Goal: Task Accomplishment & Management: Manage account settings

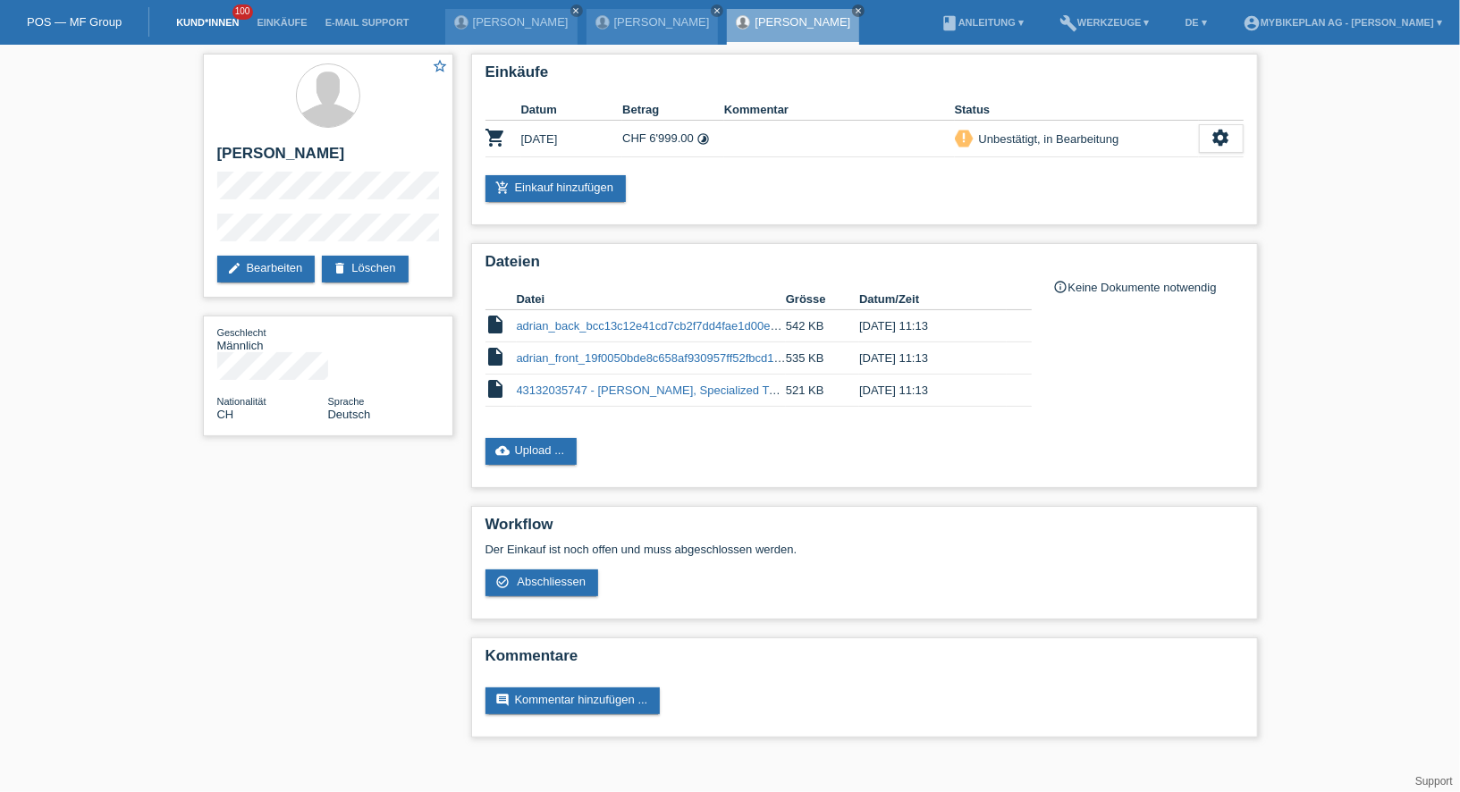
click at [219, 24] on link "Kund*innen" at bounding box center [207, 22] width 80 height 11
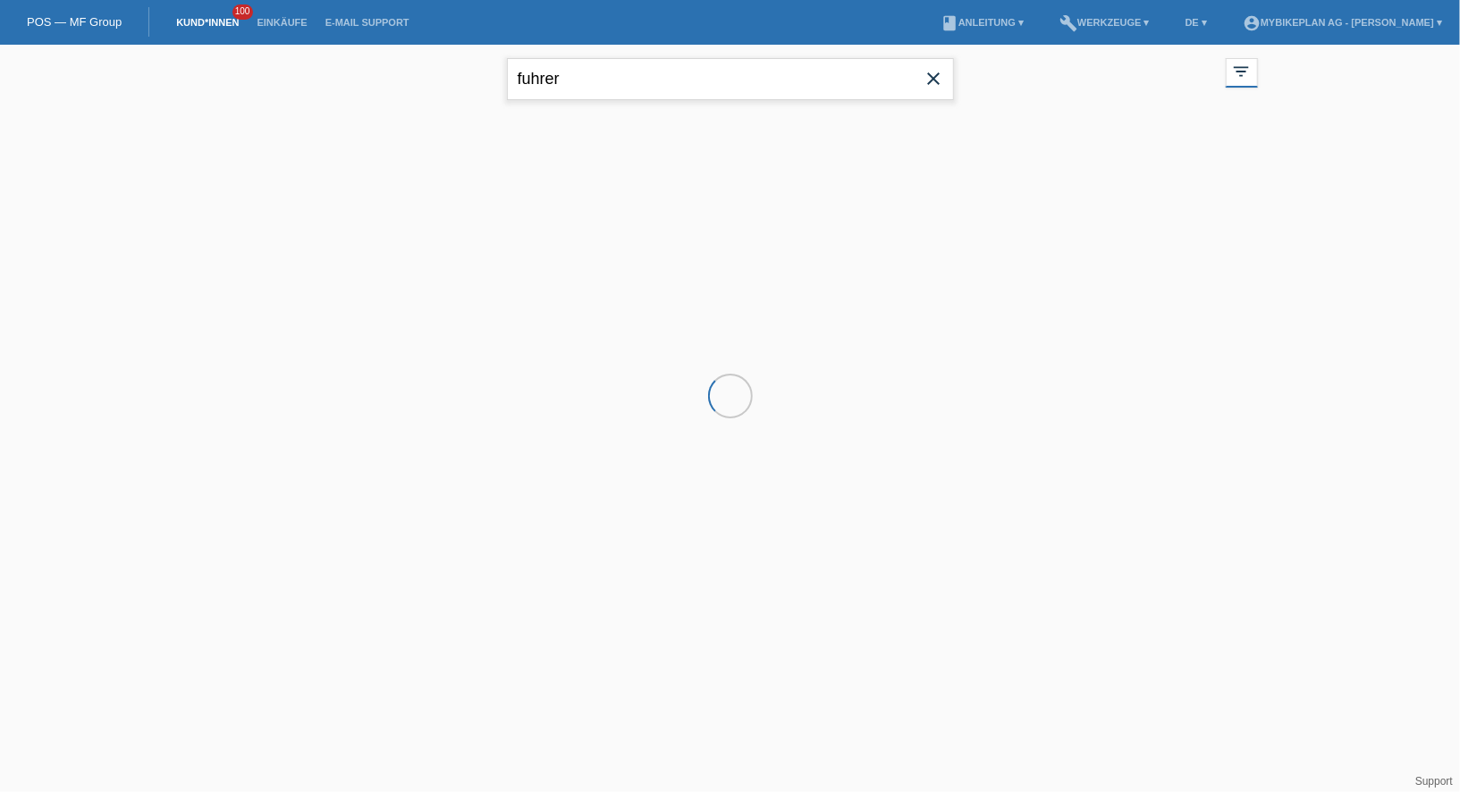
click at [573, 81] on input "fuhrer" at bounding box center [730, 79] width 447 height 42
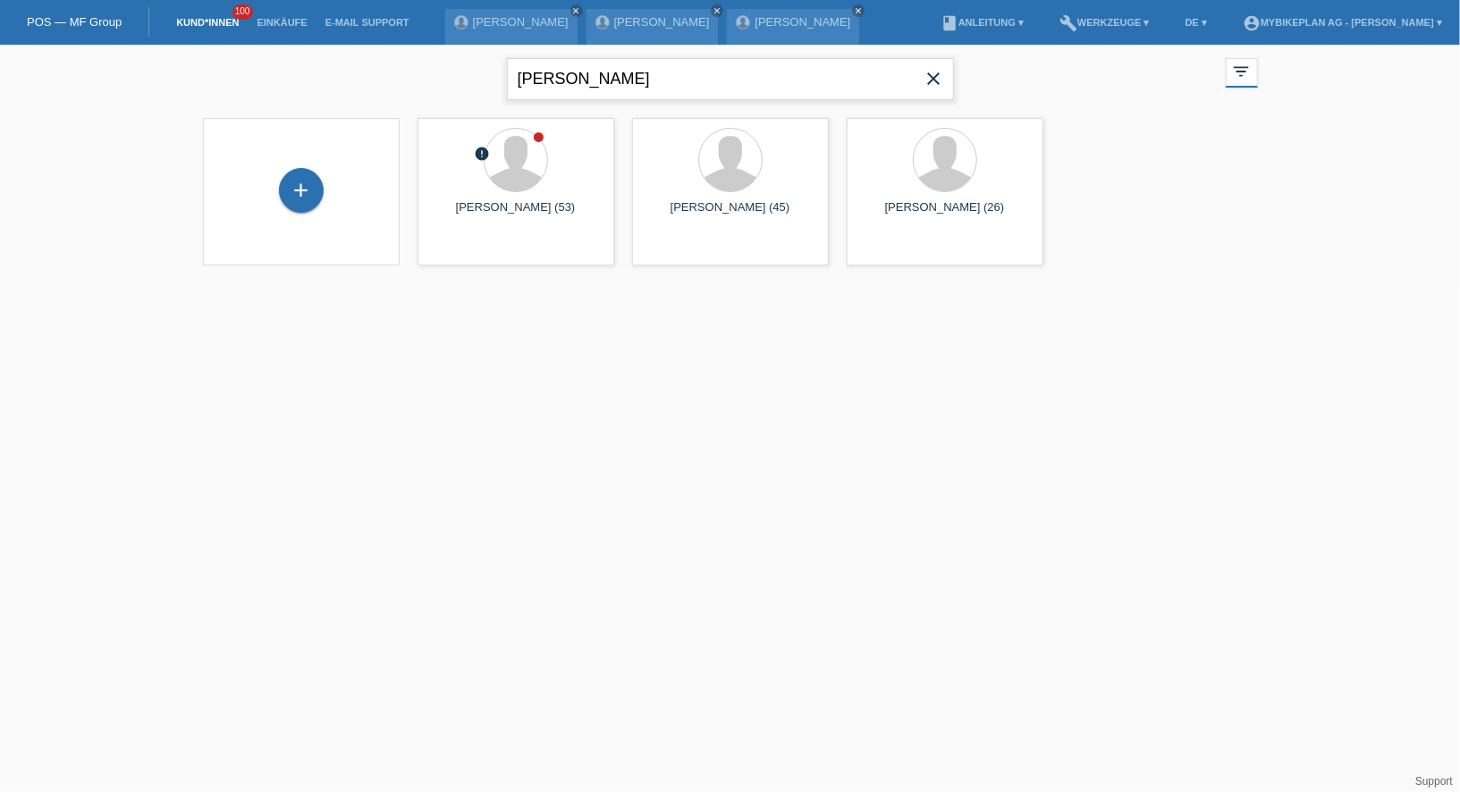
type input "heinrich"
click at [465, 255] on span "Anzeigen" at bounding box center [467, 249] width 48 height 13
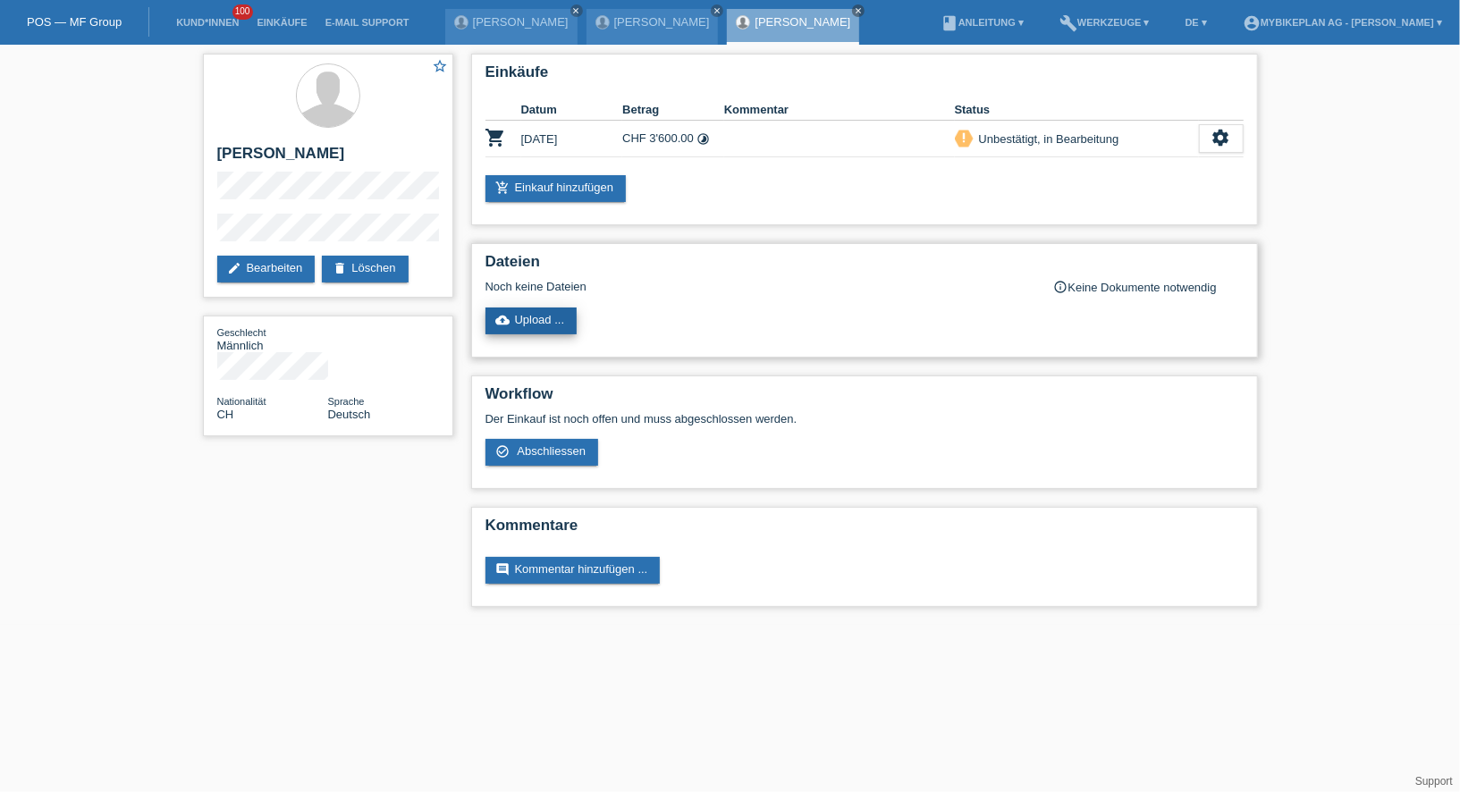
click at [516, 317] on link "cloud_upload Upload ..." at bounding box center [531, 320] width 92 height 27
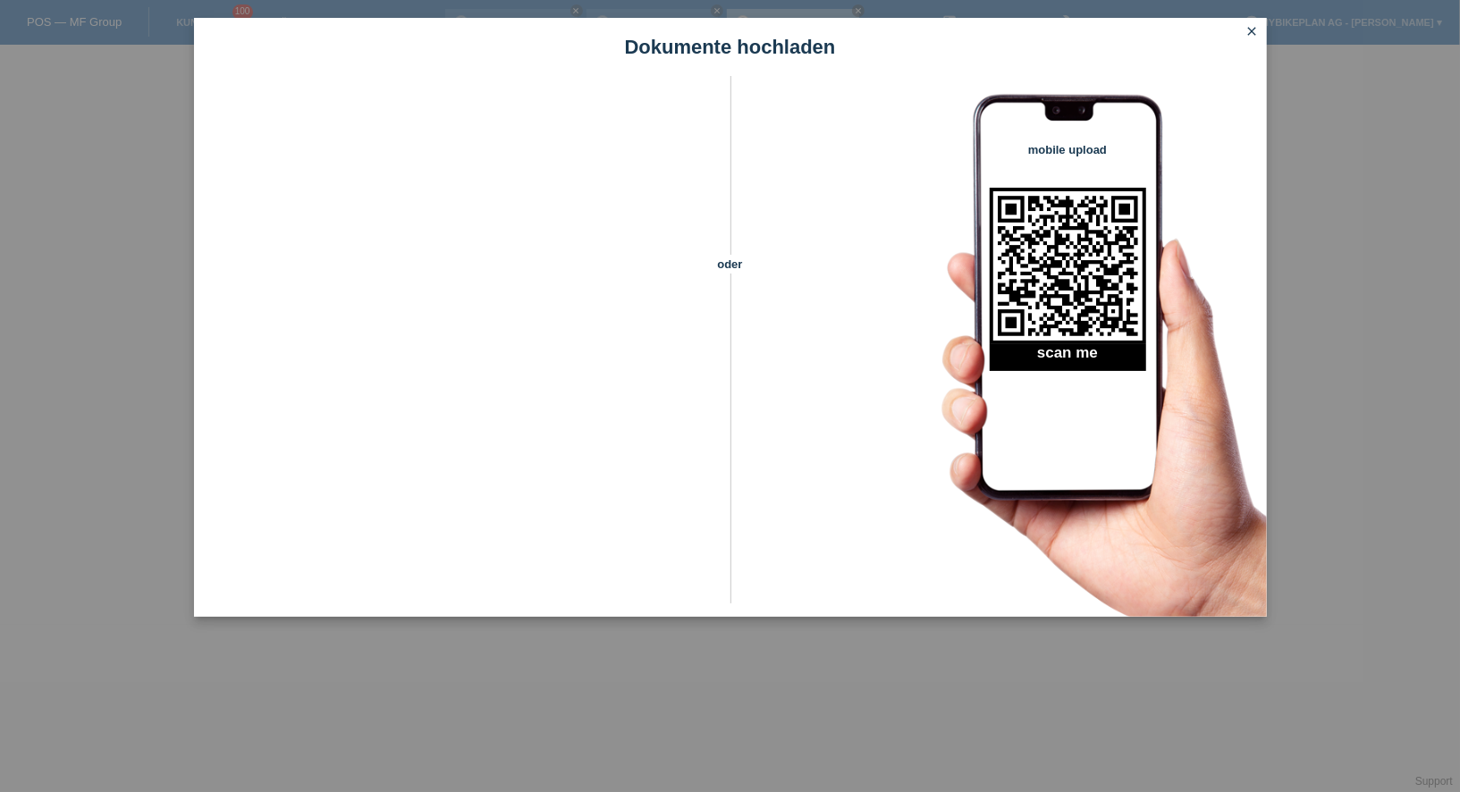
click at [1252, 31] on icon "close" at bounding box center [1252, 31] width 14 height 14
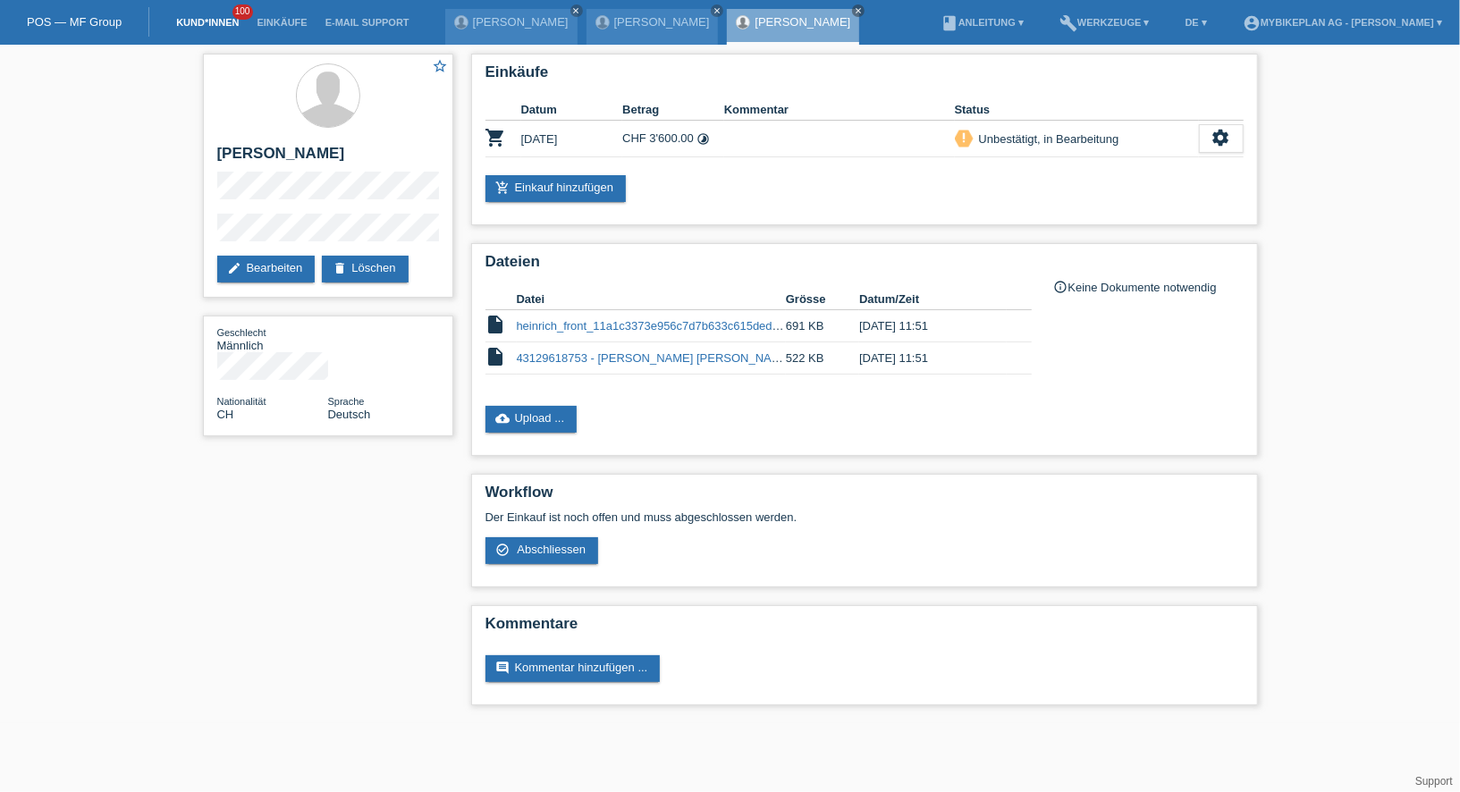
click at [191, 28] on link "Kund*innen" at bounding box center [207, 22] width 80 height 11
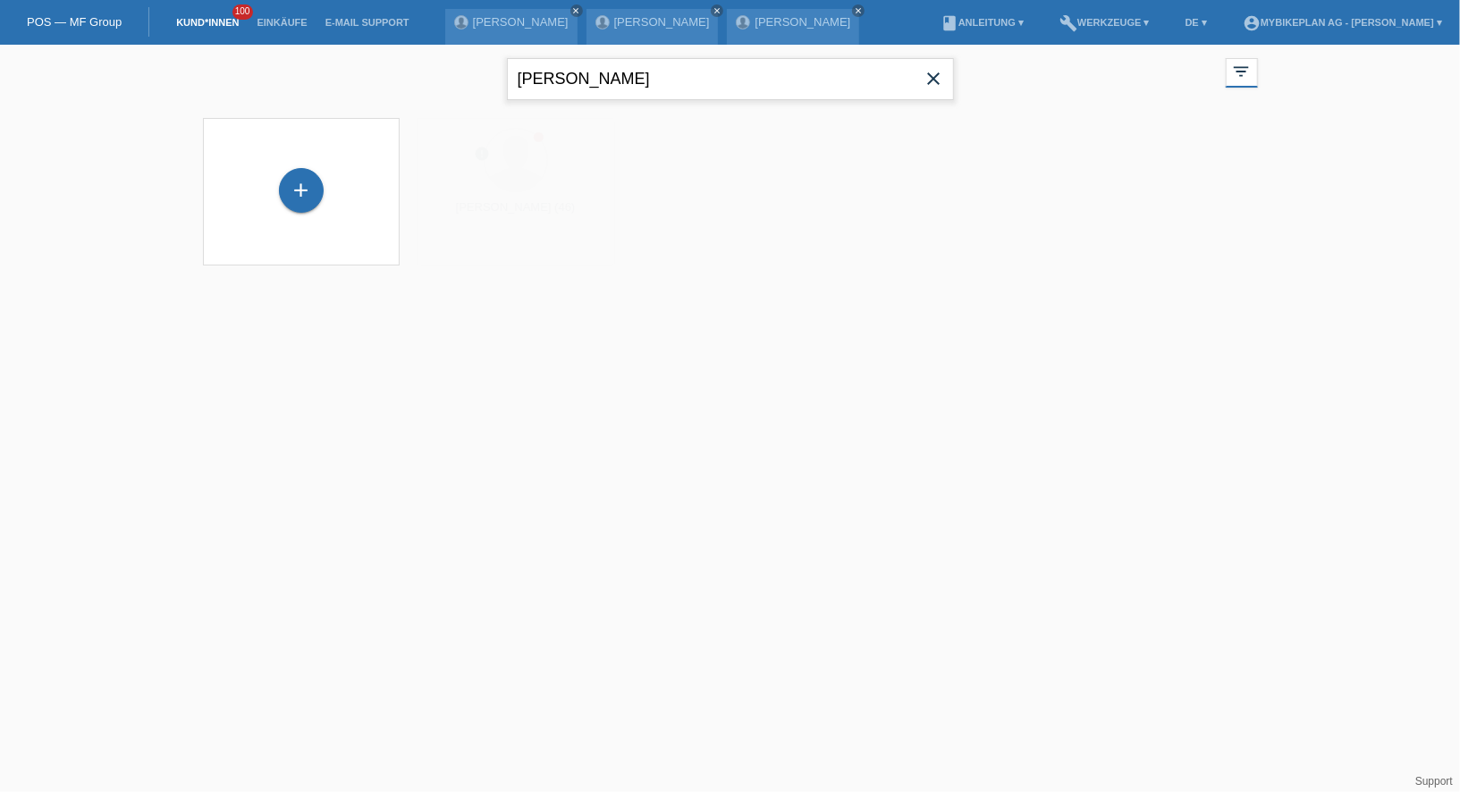
click at [598, 77] on input "[PERSON_NAME]" at bounding box center [730, 79] width 447 height 42
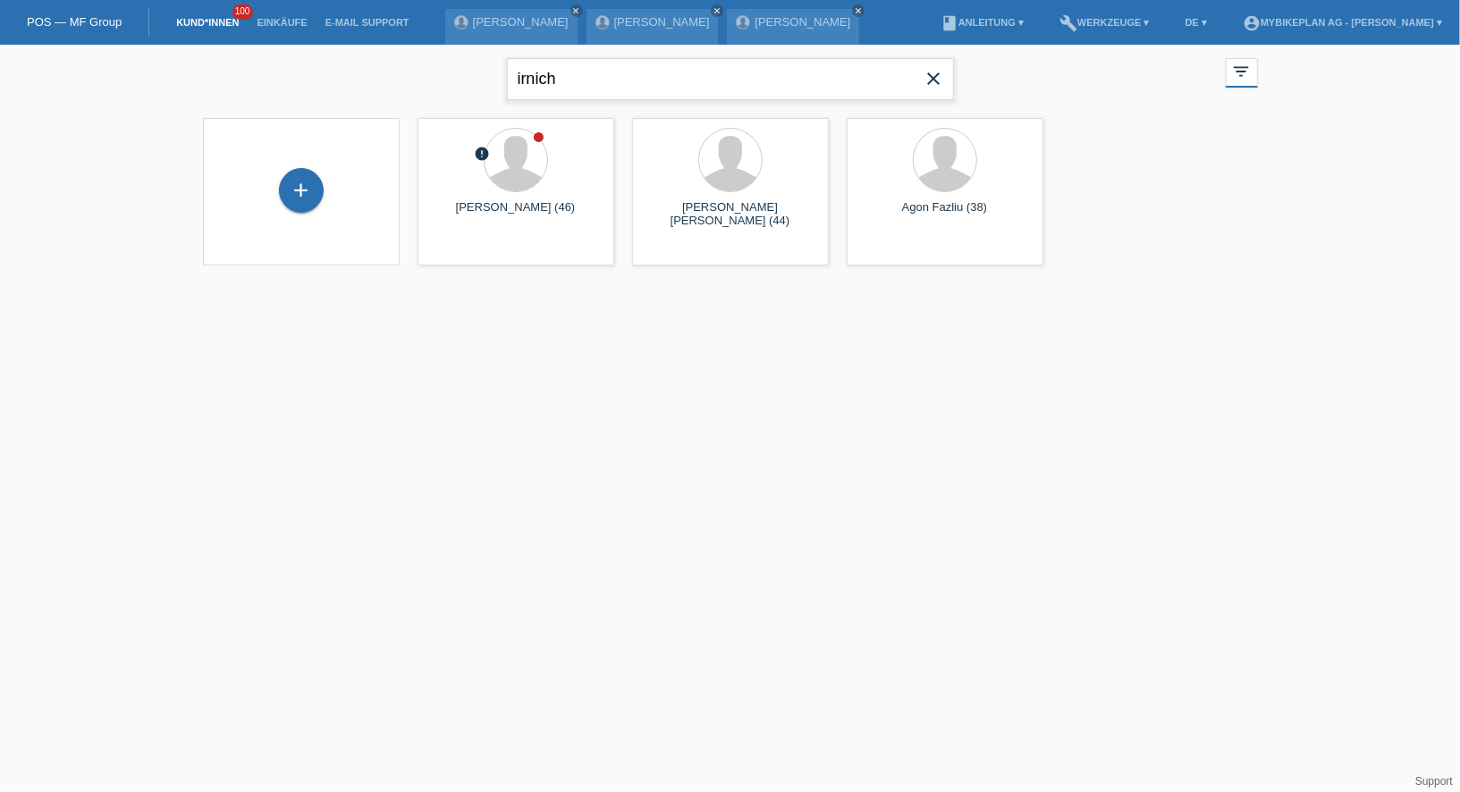
type input "irnich"
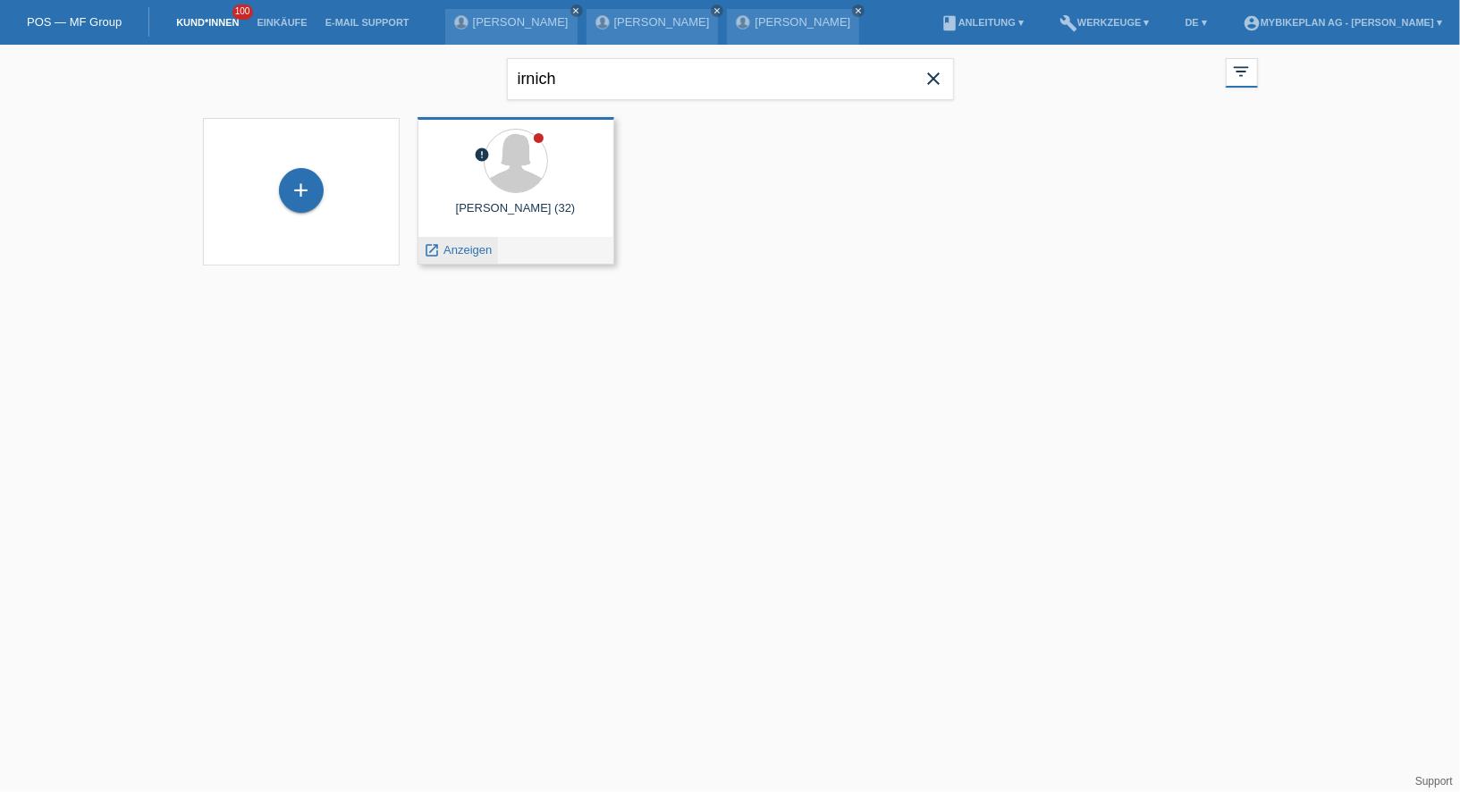
click at [475, 259] on div "launch Anzeigen" at bounding box center [458, 250] width 80 height 27
click at [475, 256] on span "Anzeigen" at bounding box center [467, 249] width 48 height 13
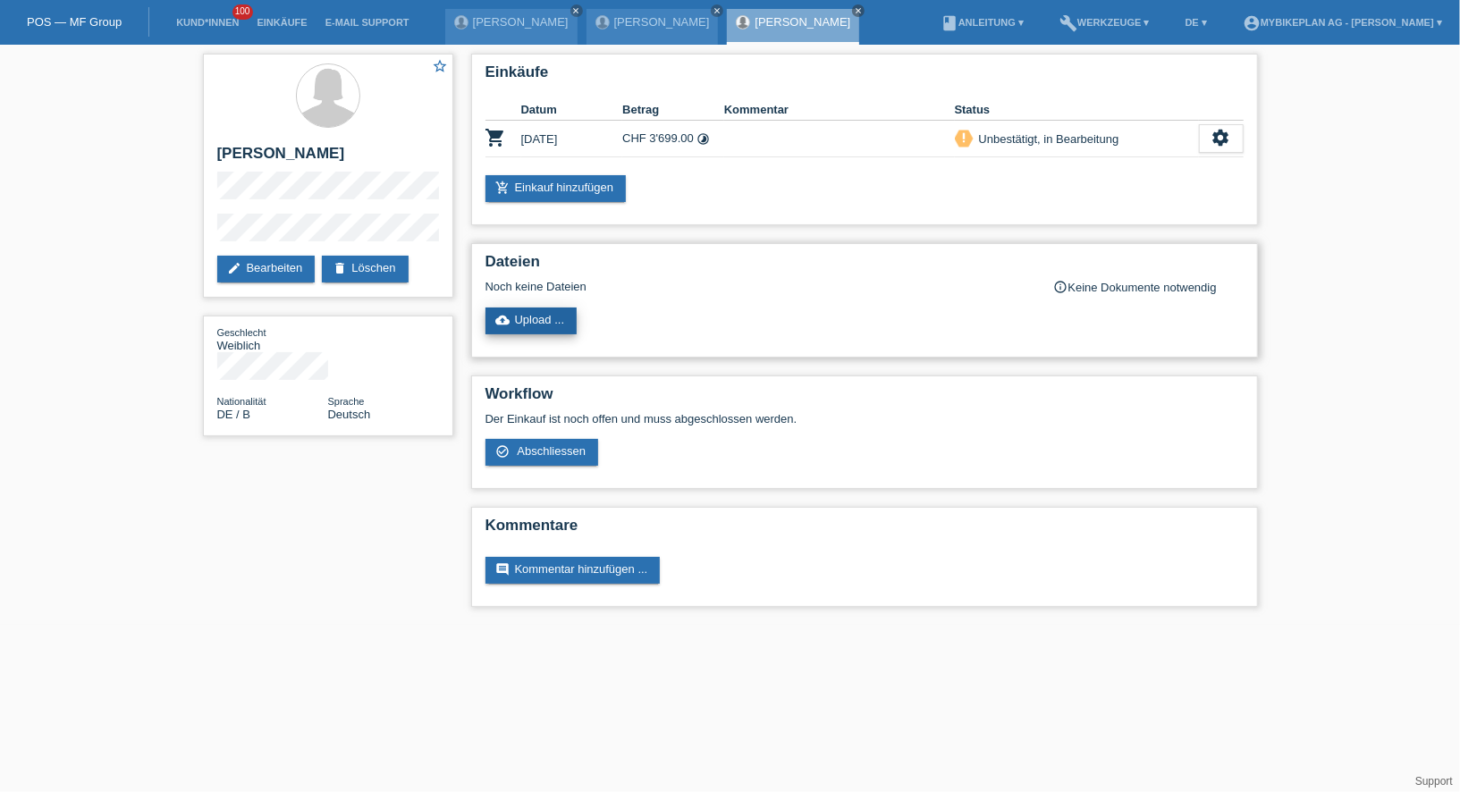
click at [544, 318] on link "cloud_upload Upload ..." at bounding box center [531, 320] width 92 height 27
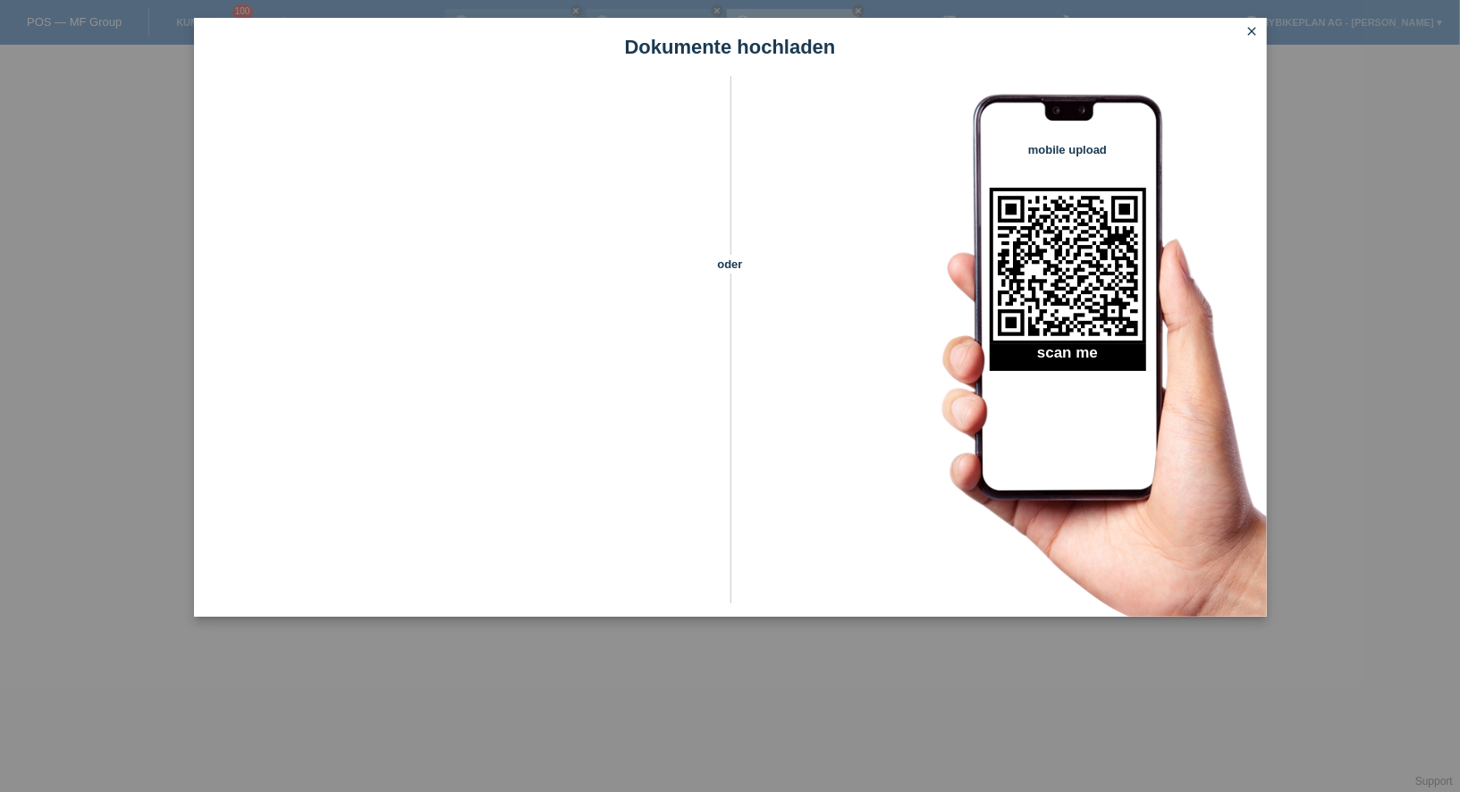
click at [1251, 33] on icon "close" at bounding box center [1252, 31] width 14 height 14
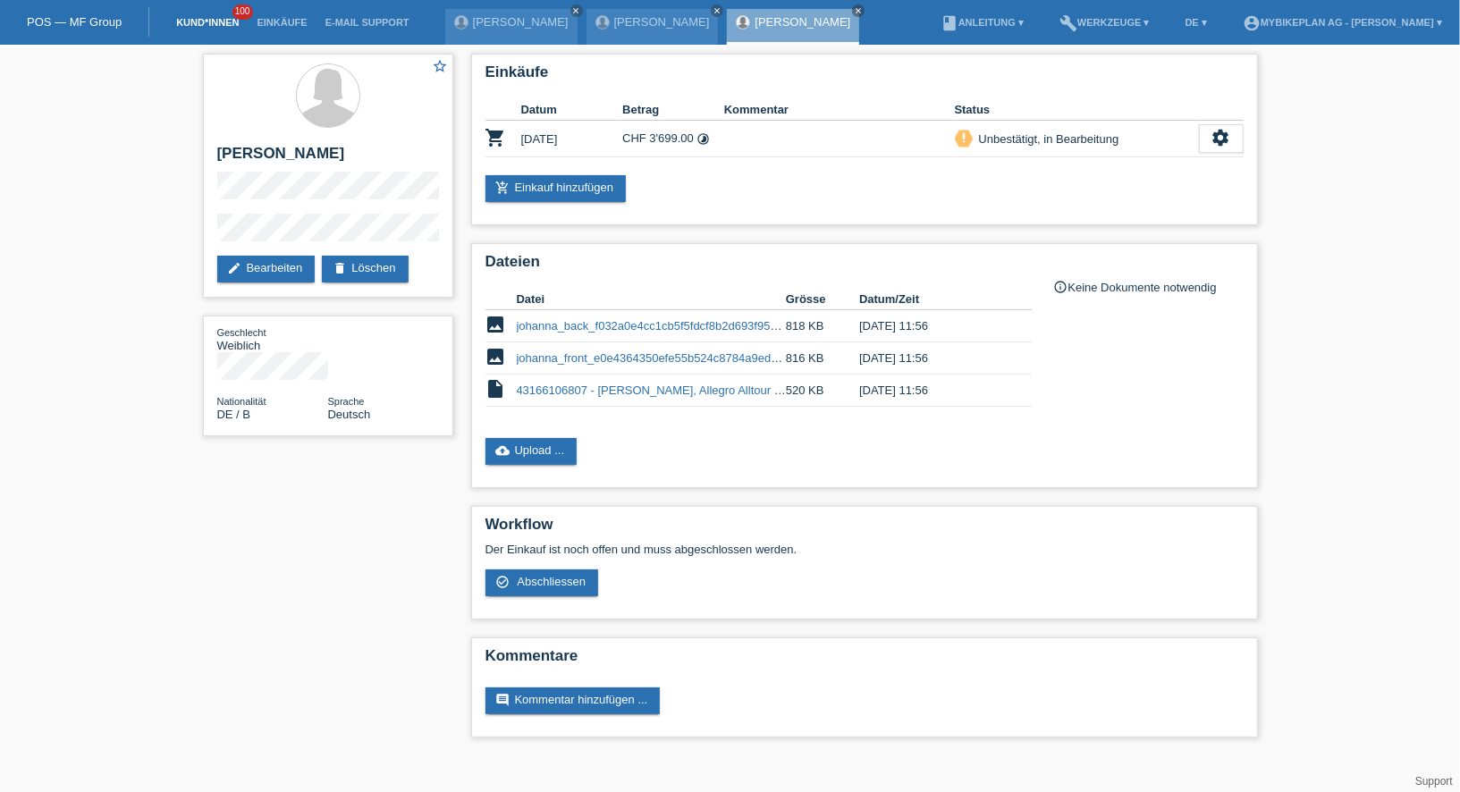
click at [208, 25] on link "Kund*innen" at bounding box center [207, 22] width 80 height 11
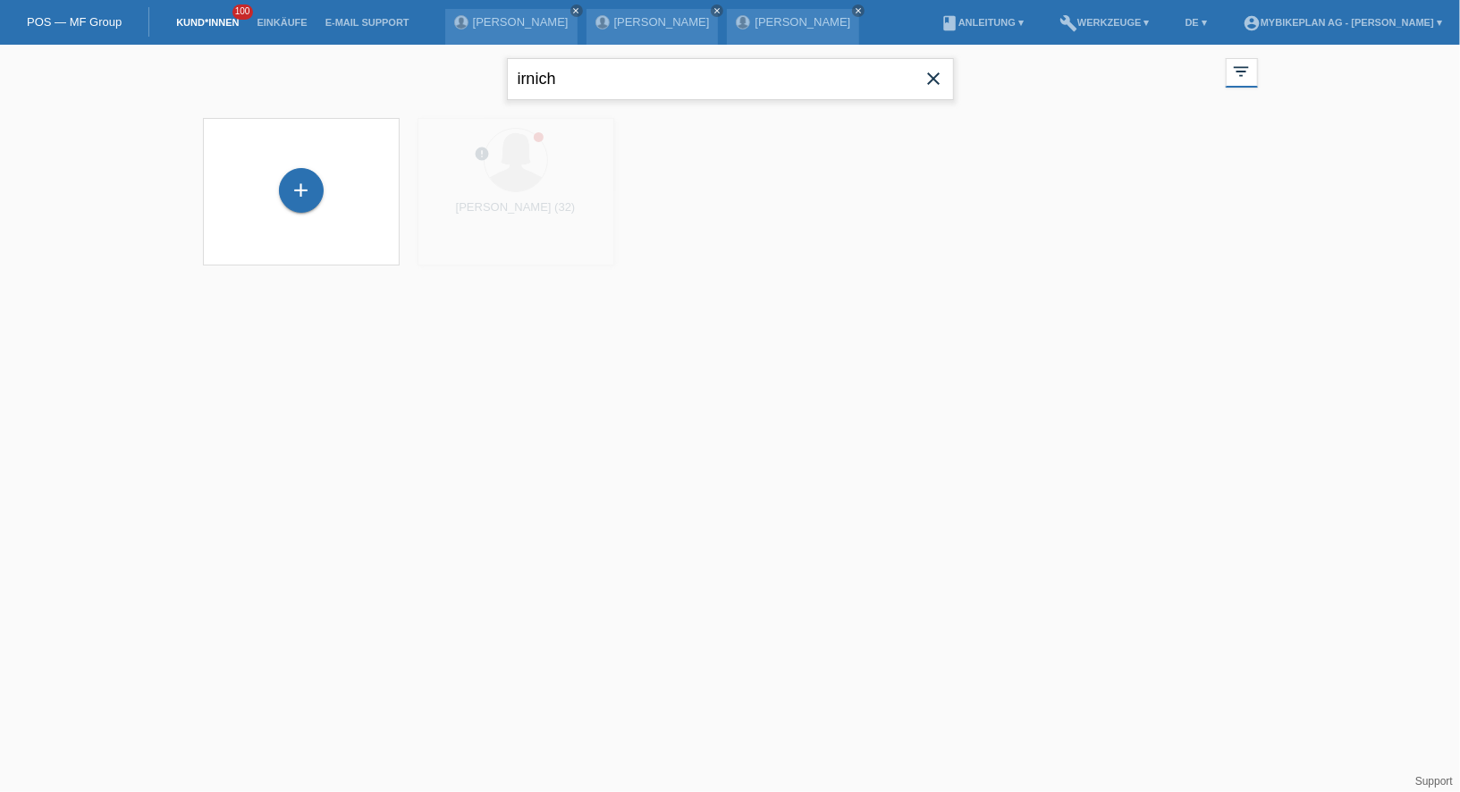
click at [613, 79] on input "irnich" at bounding box center [730, 79] width 447 height 42
type input "tahiri"
click at [291, 195] on div "+" at bounding box center [301, 190] width 45 height 45
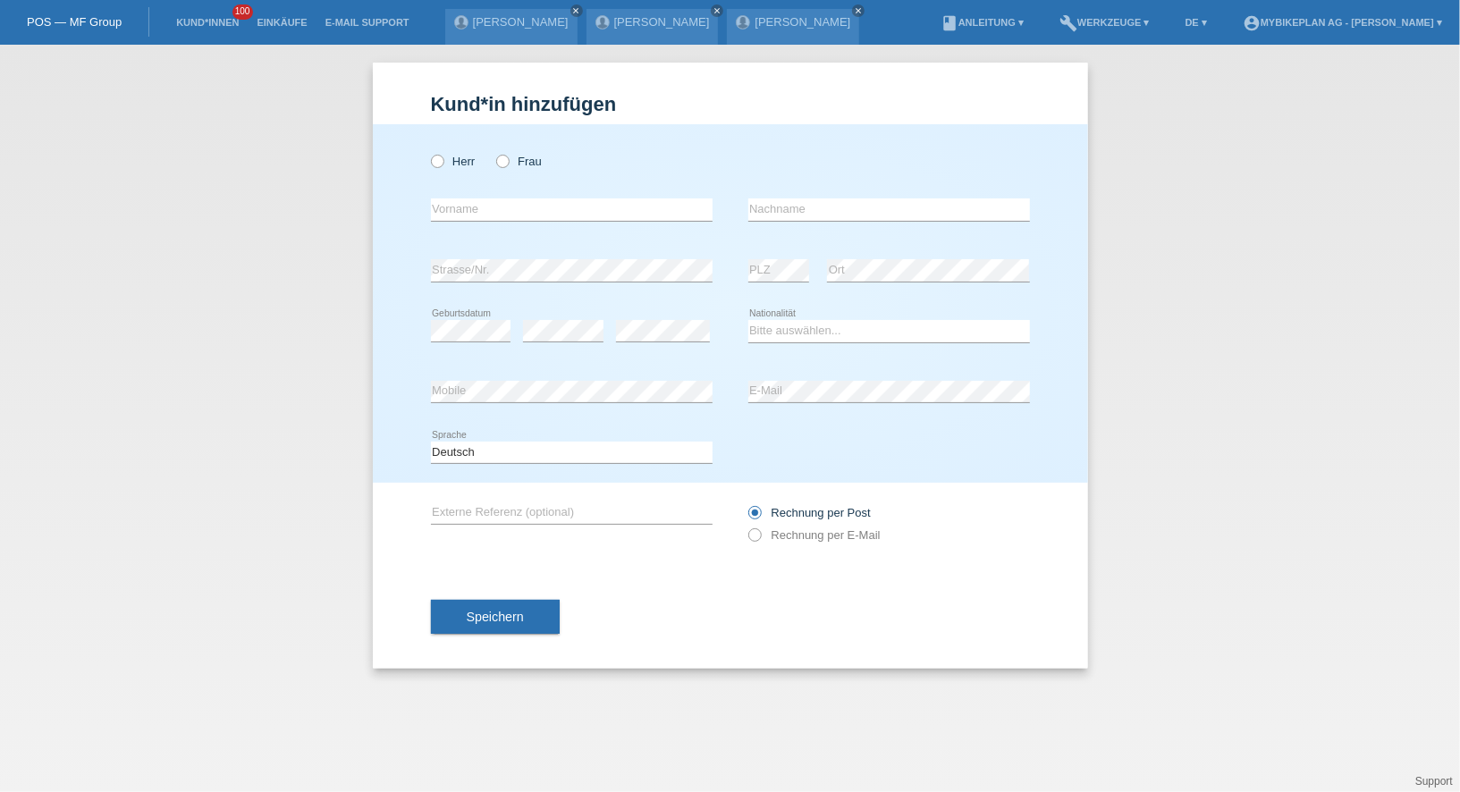
click at [215, 13] on li "Kund*innen 100" at bounding box center [207, 23] width 80 height 46
click at [215, 21] on link "Kund*innen" at bounding box center [207, 22] width 80 height 11
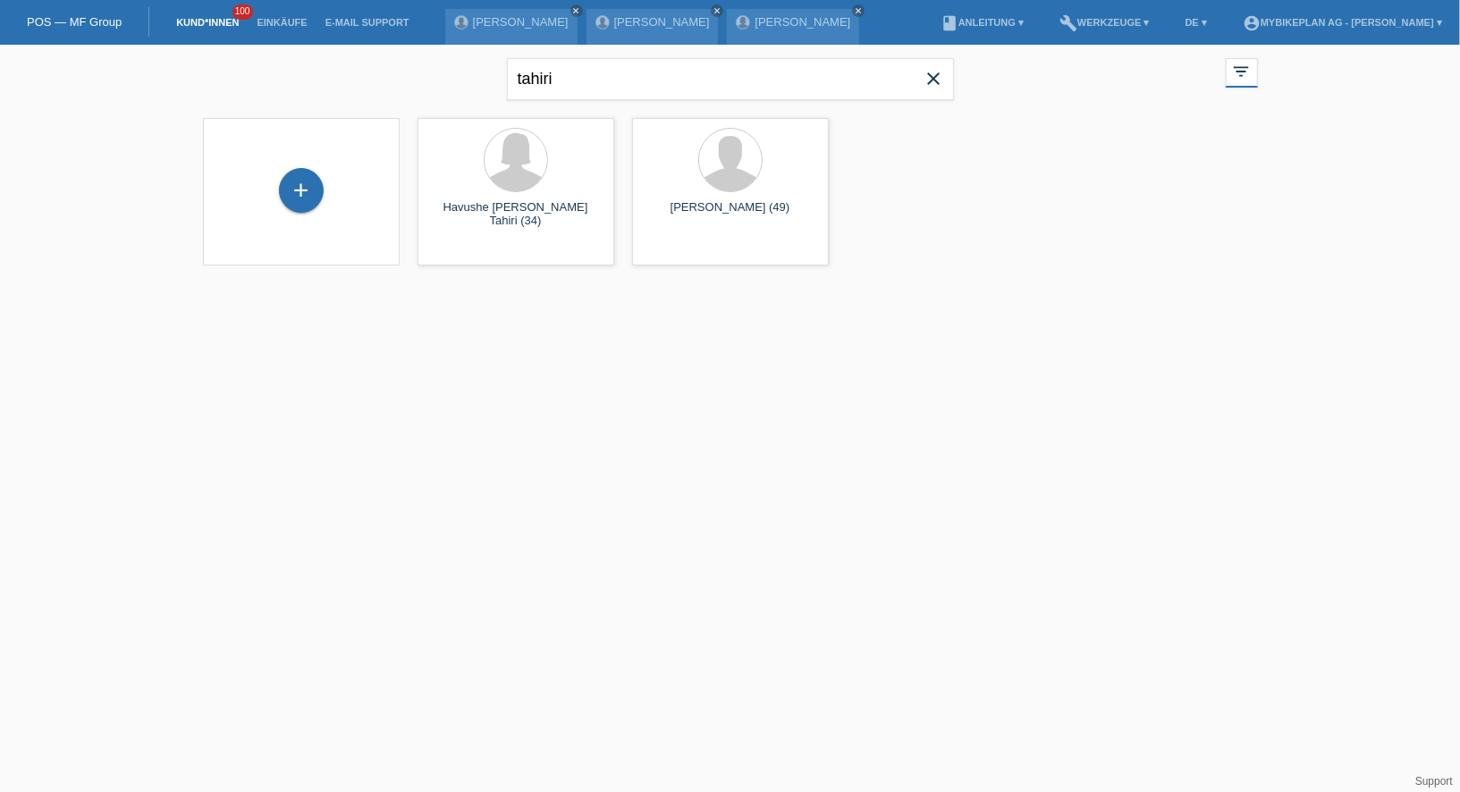
click at [541, 105] on div "tahiri close" at bounding box center [730, 77] width 447 height 64
click at [571, 89] on input "tahiri" at bounding box center [730, 79] width 447 height 42
type input "fabienne"
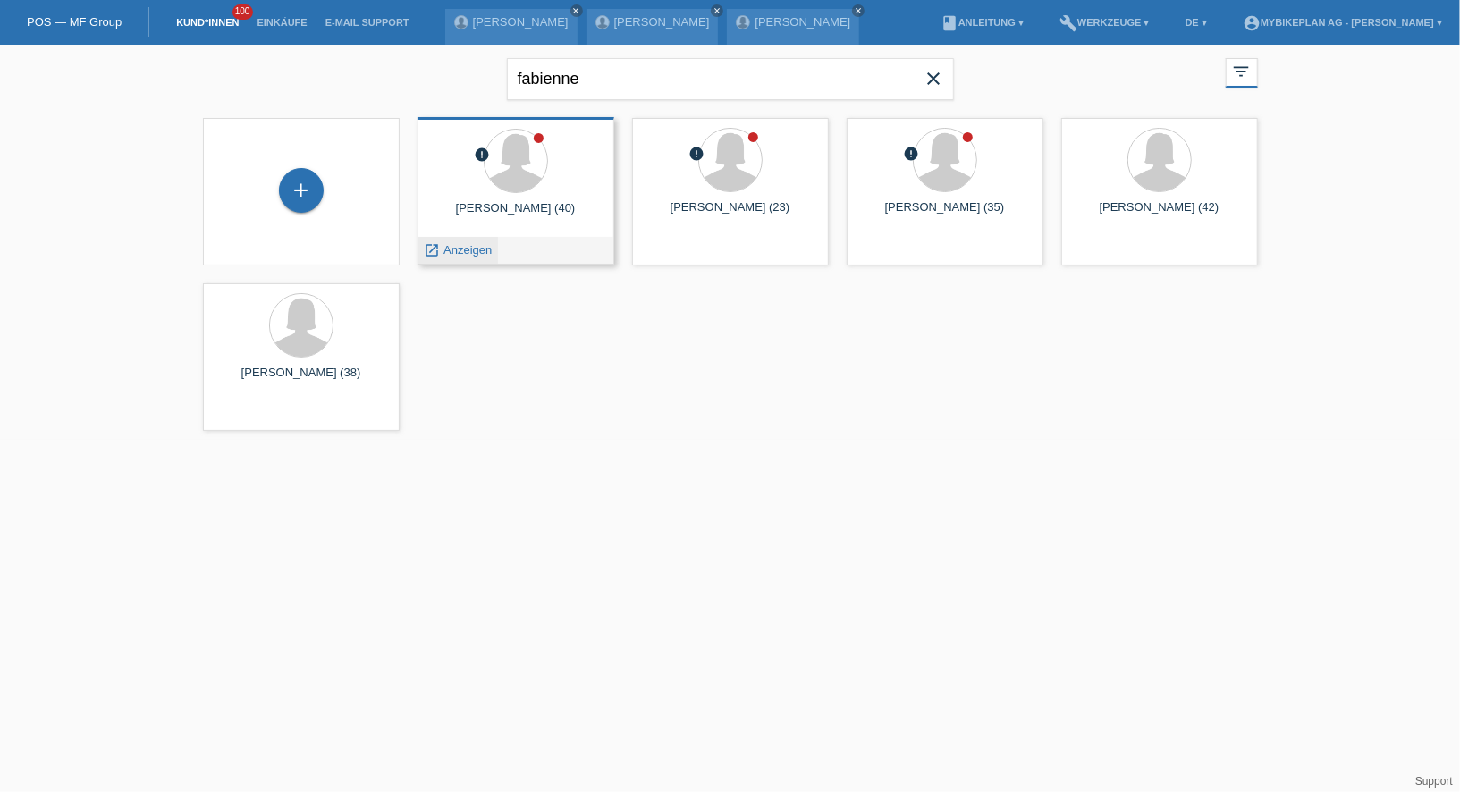
click at [442, 253] on link "launch Anzeigen" at bounding box center [459, 249] width 68 height 13
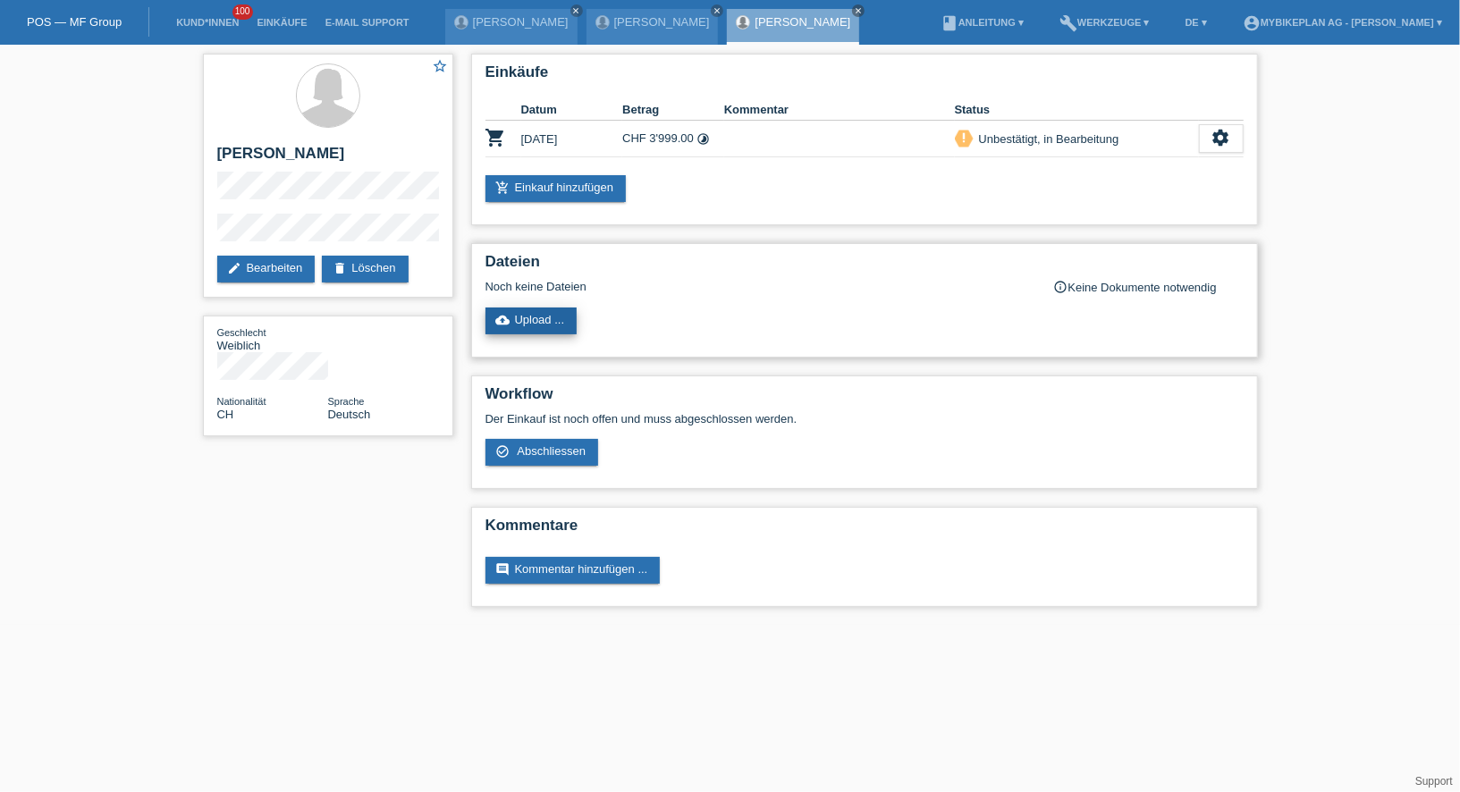
click at [504, 316] on icon "cloud_upload" at bounding box center [503, 320] width 14 height 14
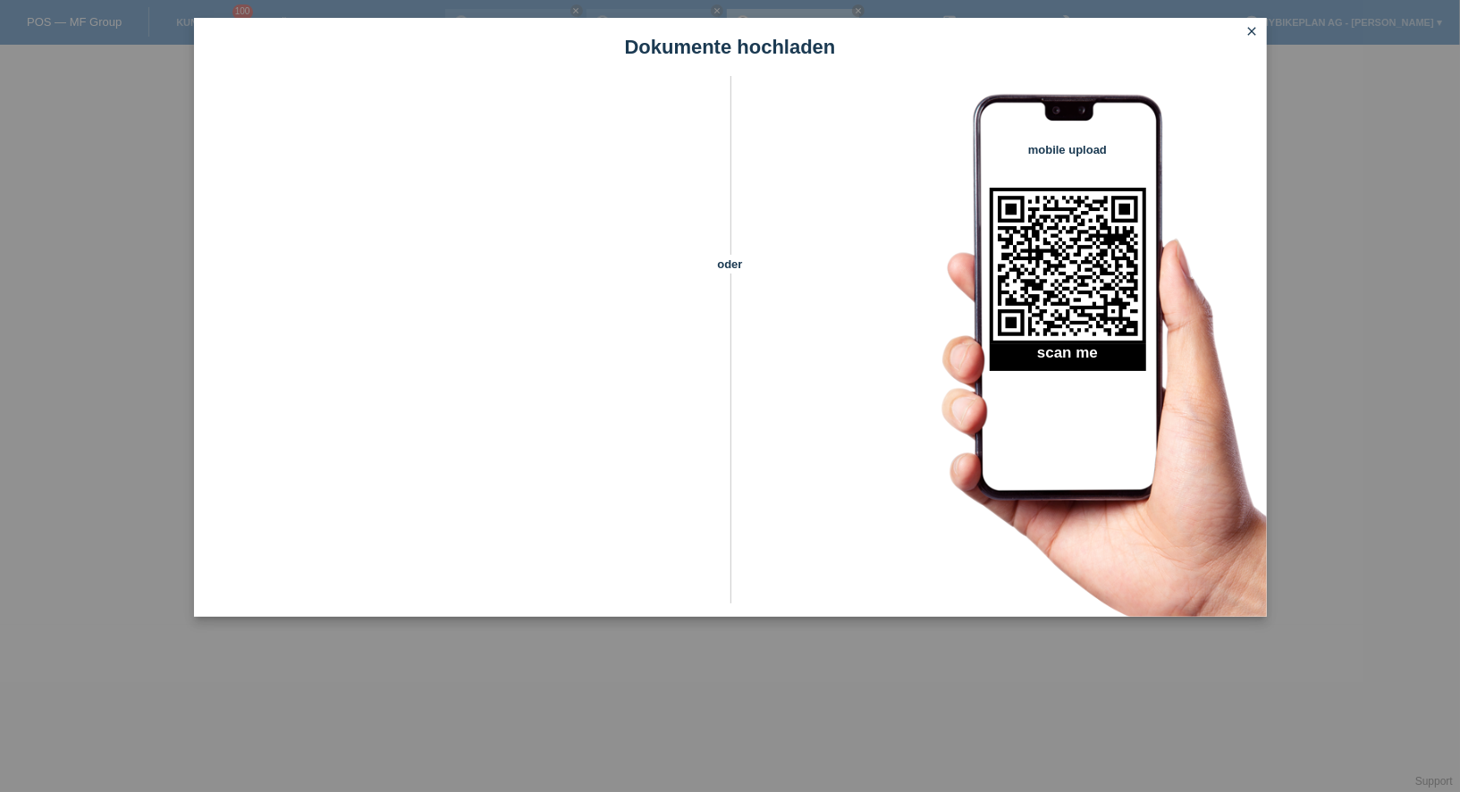
click at [59, 246] on div "Dokumente hochladen oder mobile upload scan me close" at bounding box center [730, 396] width 1460 height 792
click at [1252, 34] on icon "close" at bounding box center [1252, 31] width 14 height 14
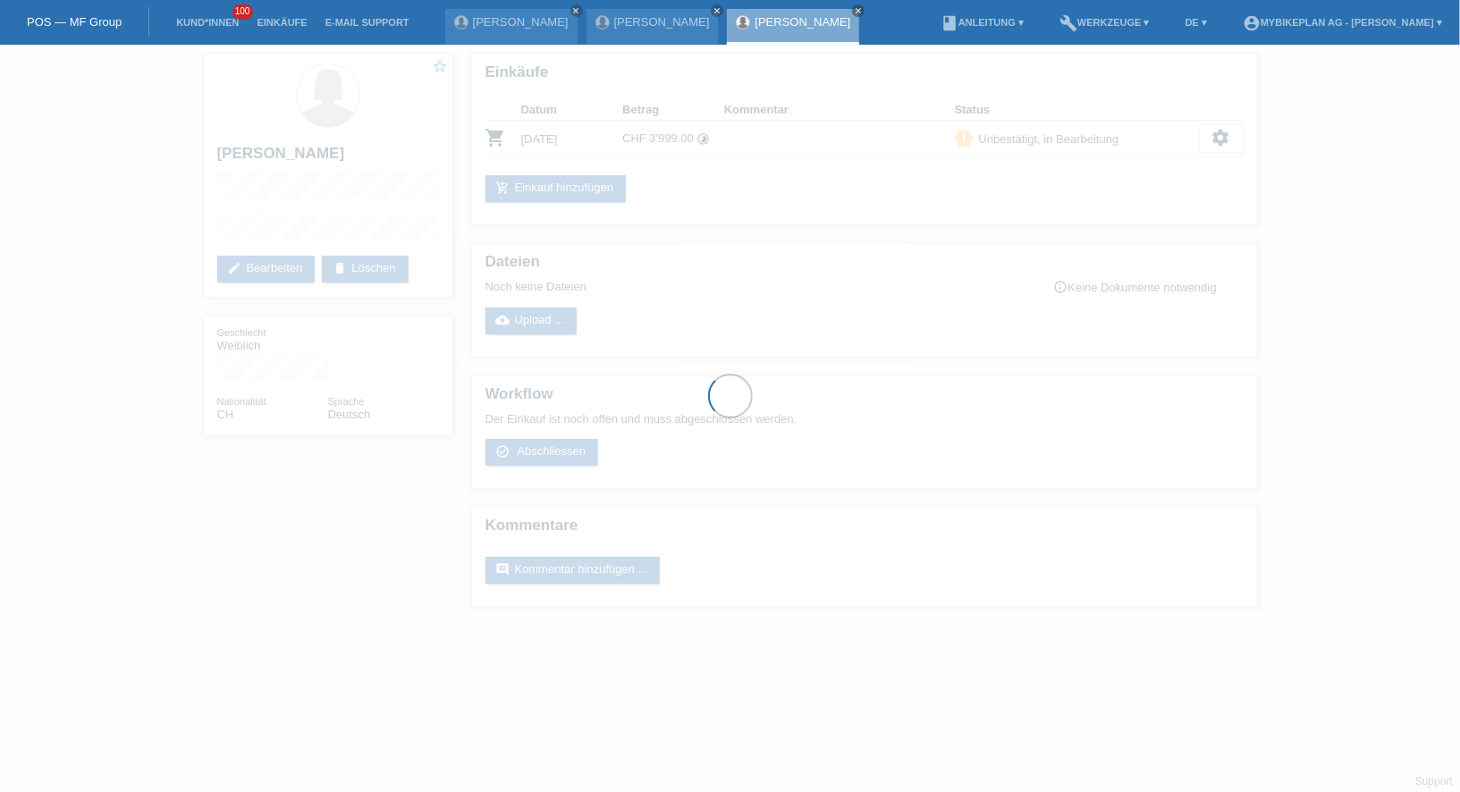
click at [278, 273] on div at bounding box center [730, 396] width 1460 height 792
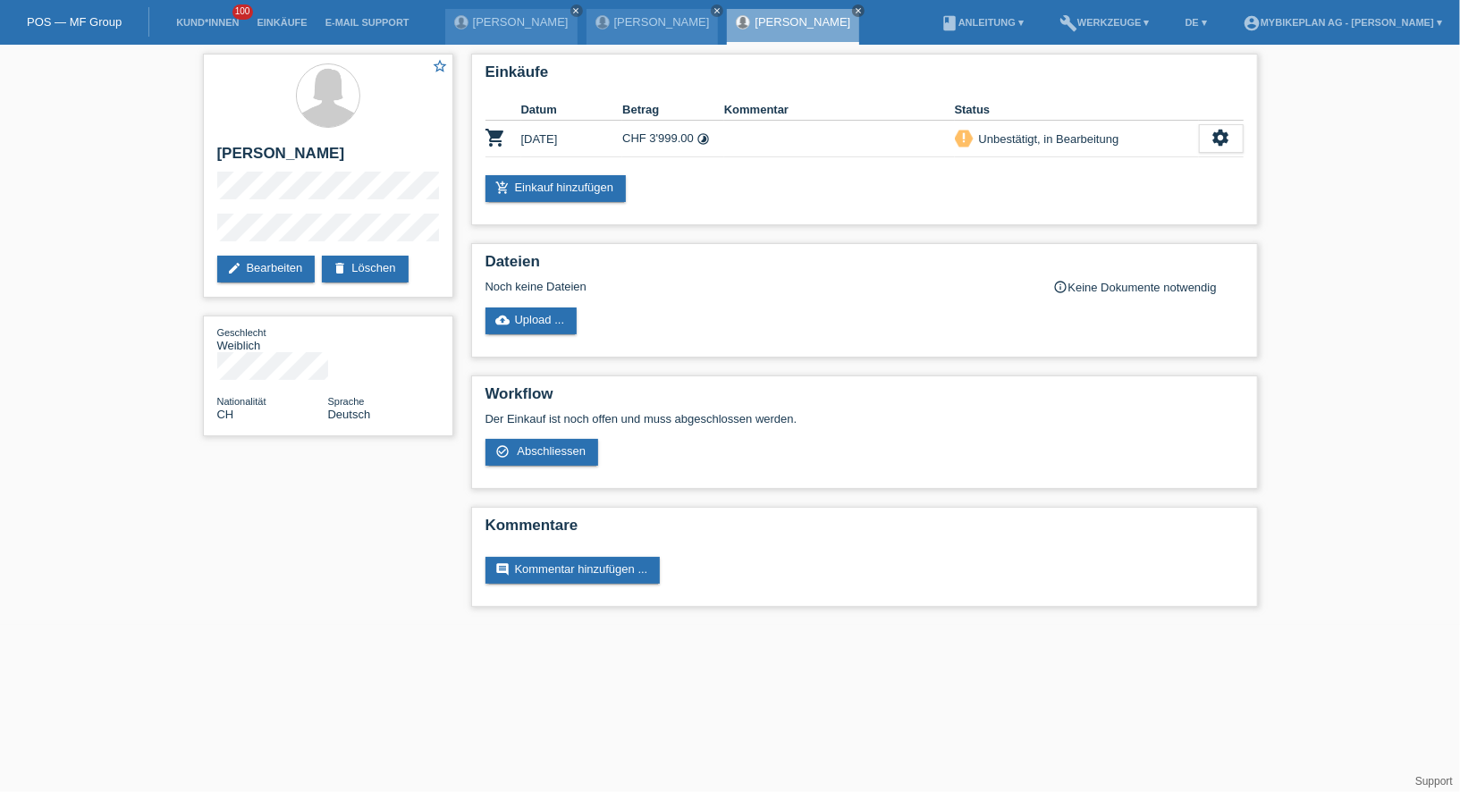
click at [261, 273] on link "edit Bearbeiten" at bounding box center [266, 269] width 98 height 27
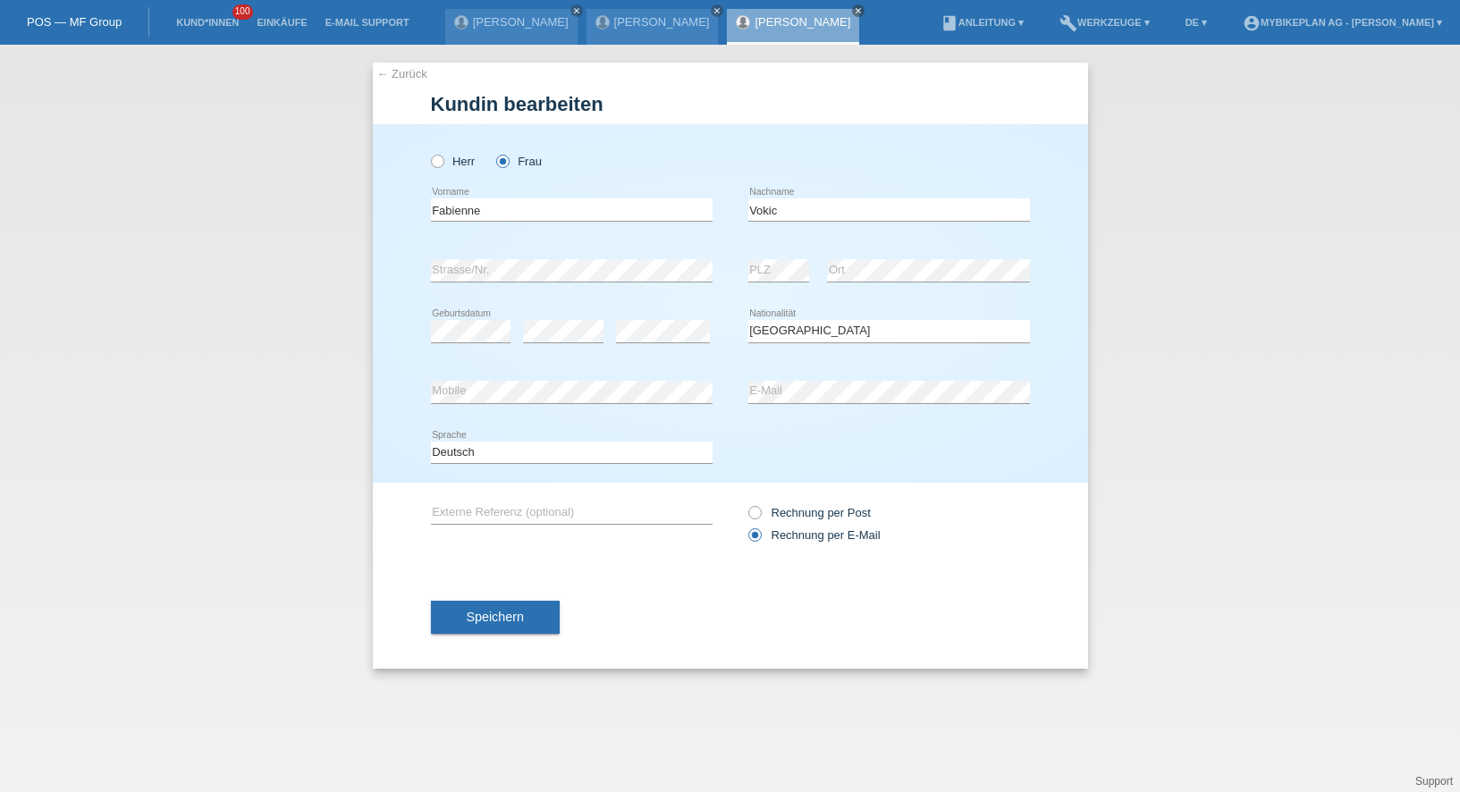
select select "CH"
click at [525, 216] on input "Fabienne" at bounding box center [572, 209] width 282 height 22
type input "Fabienne Felice"
type input "Vokic-Reber"
click at [454, 615] on button "Speichern" at bounding box center [495, 617] width 129 height 34
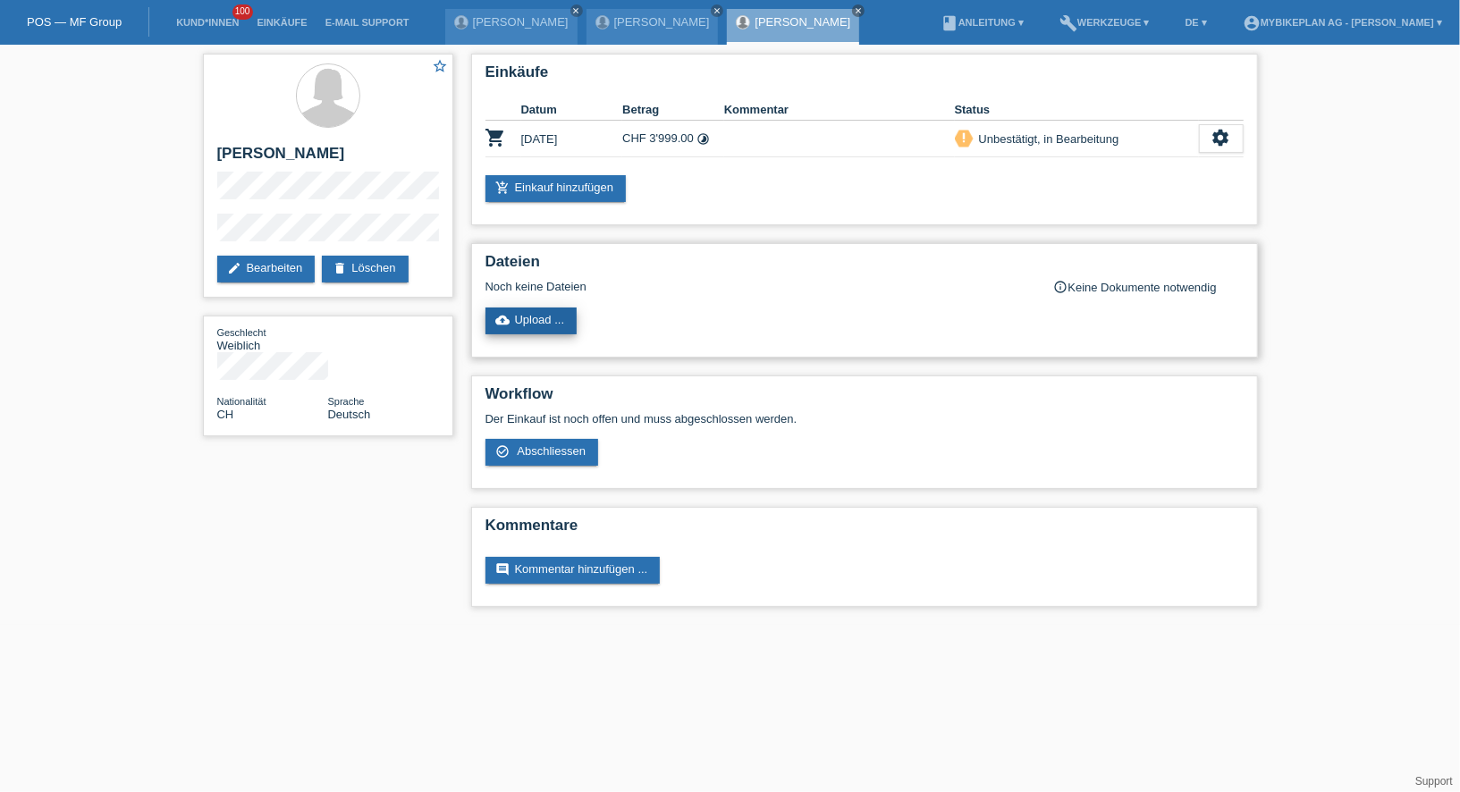
click at [544, 324] on link "cloud_upload Upload ..." at bounding box center [531, 320] width 92 height 27
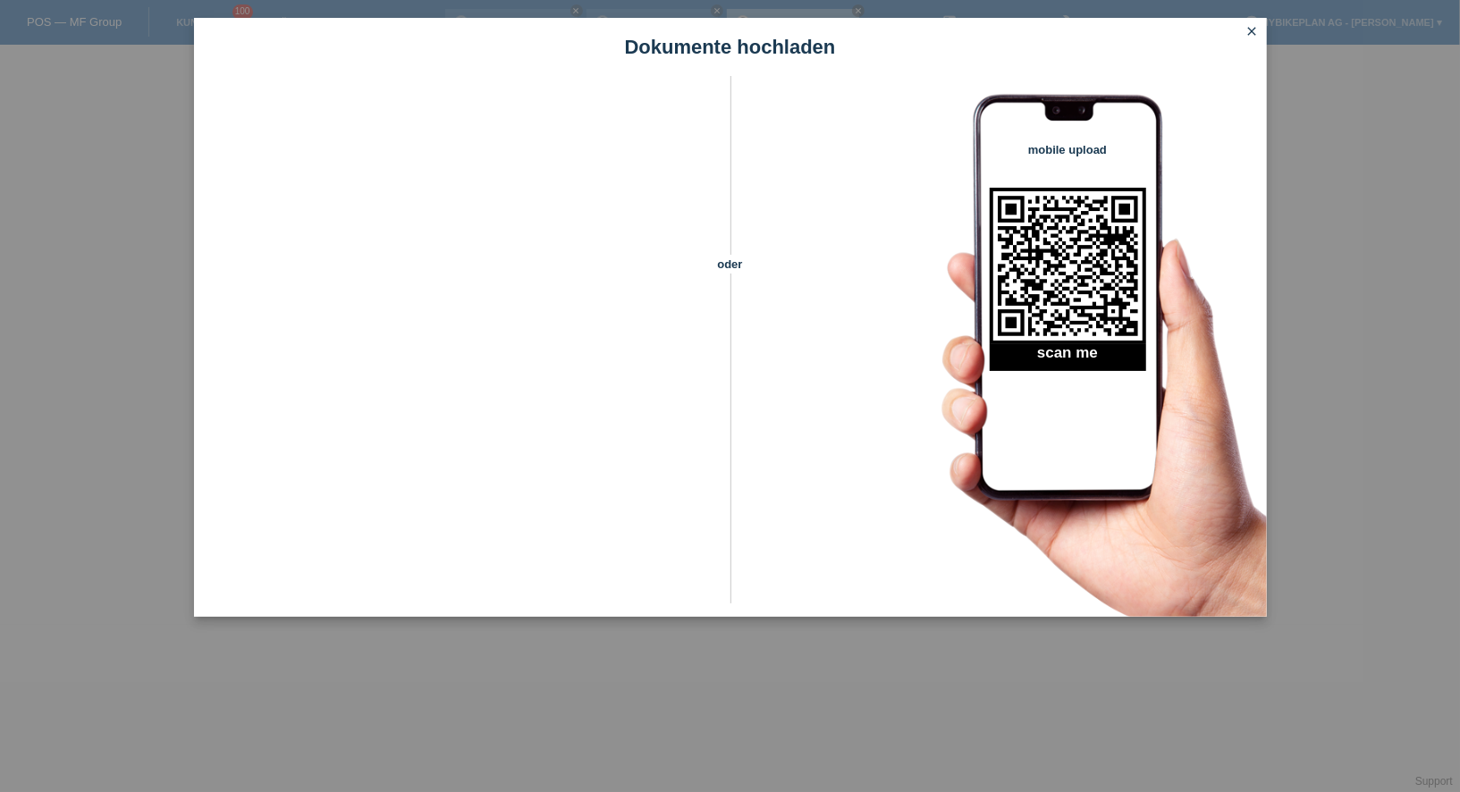
click at [1254, 34] on icon "close" at bounding box center [1252, 31] width 14 height 14
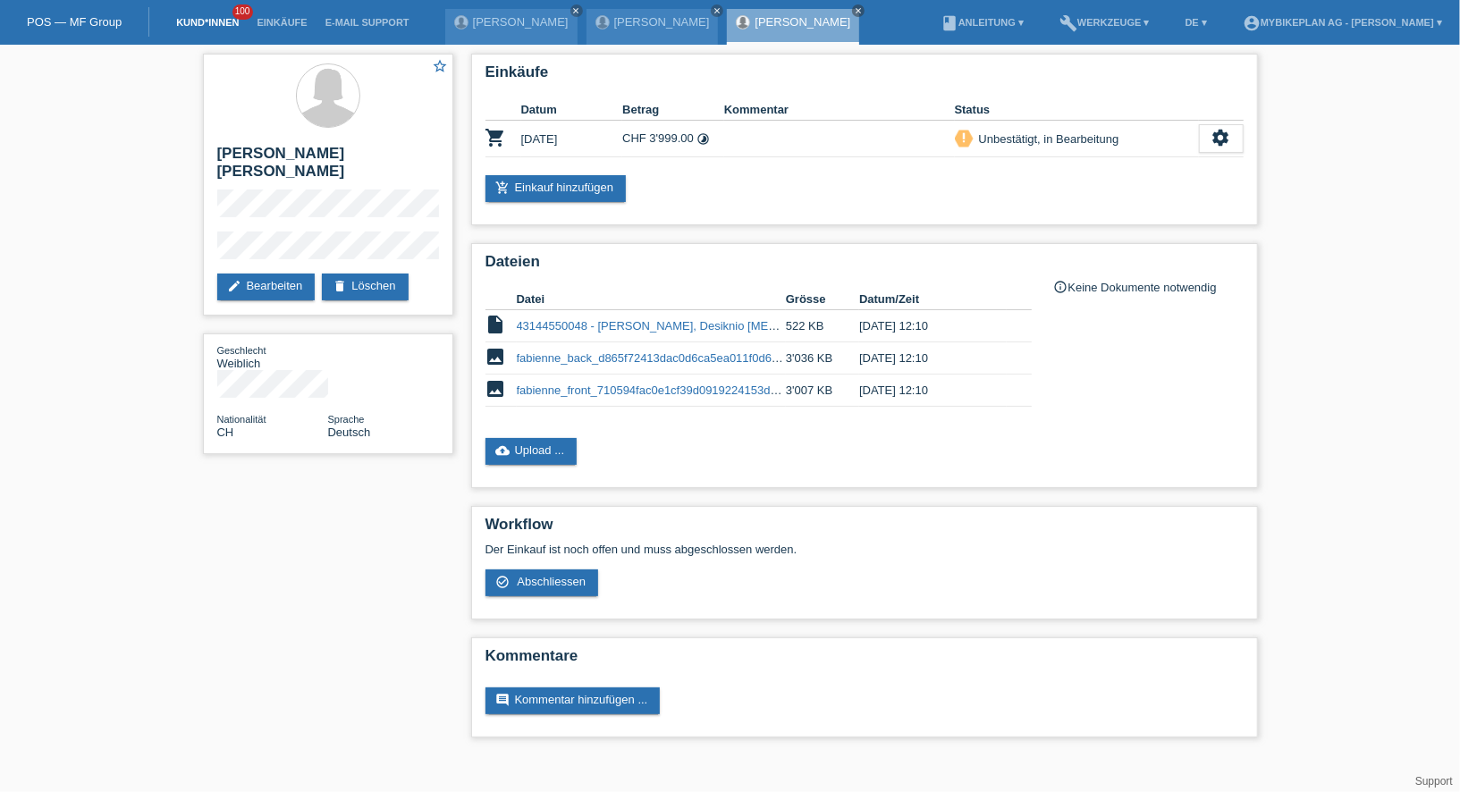
click at [189, 24] on link "Kund*innen" at bounding box center [207, 22] width 80 height 11
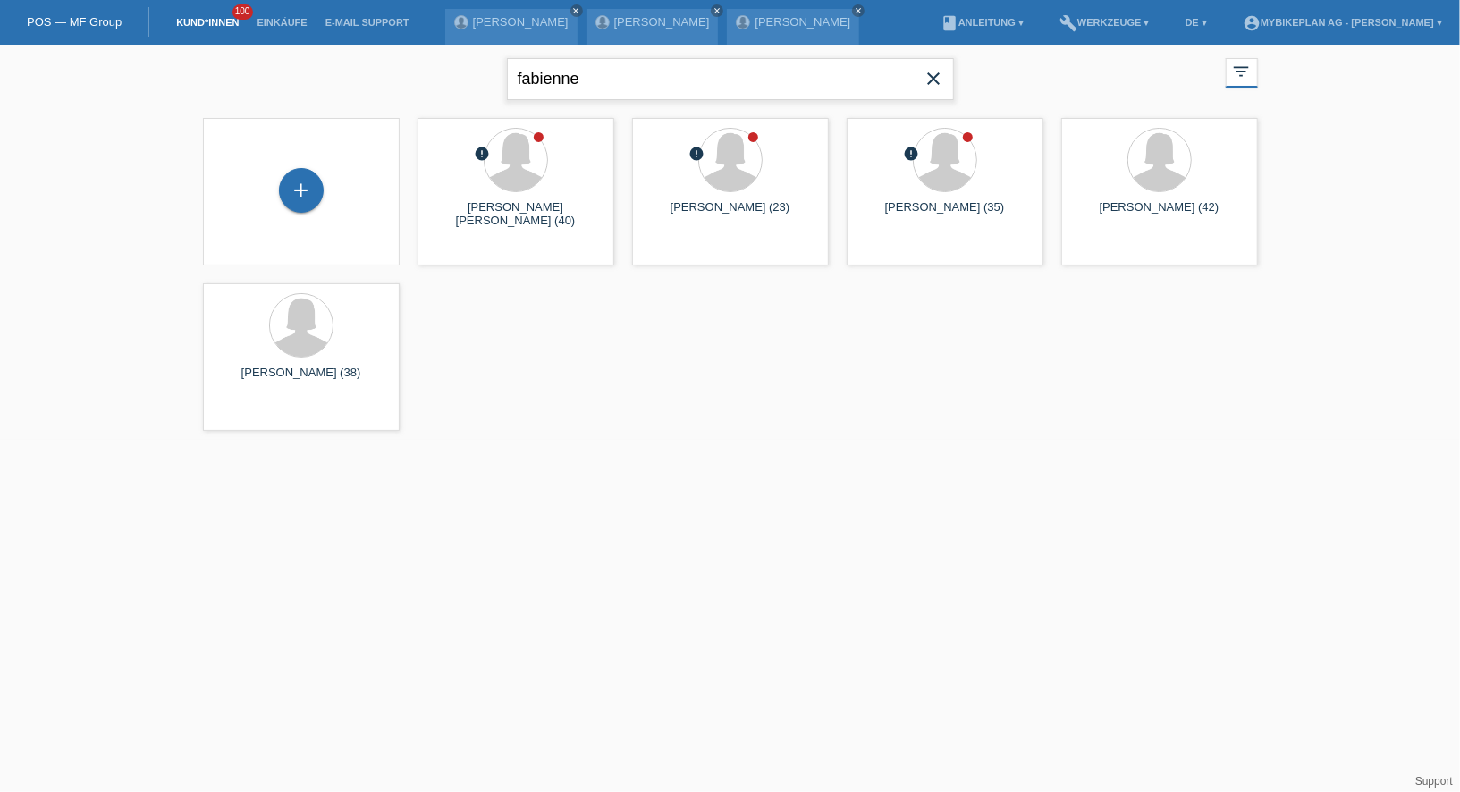
click at [602, 80] on input "fabienne" at bounding box center [730, 79] width 447 height 42
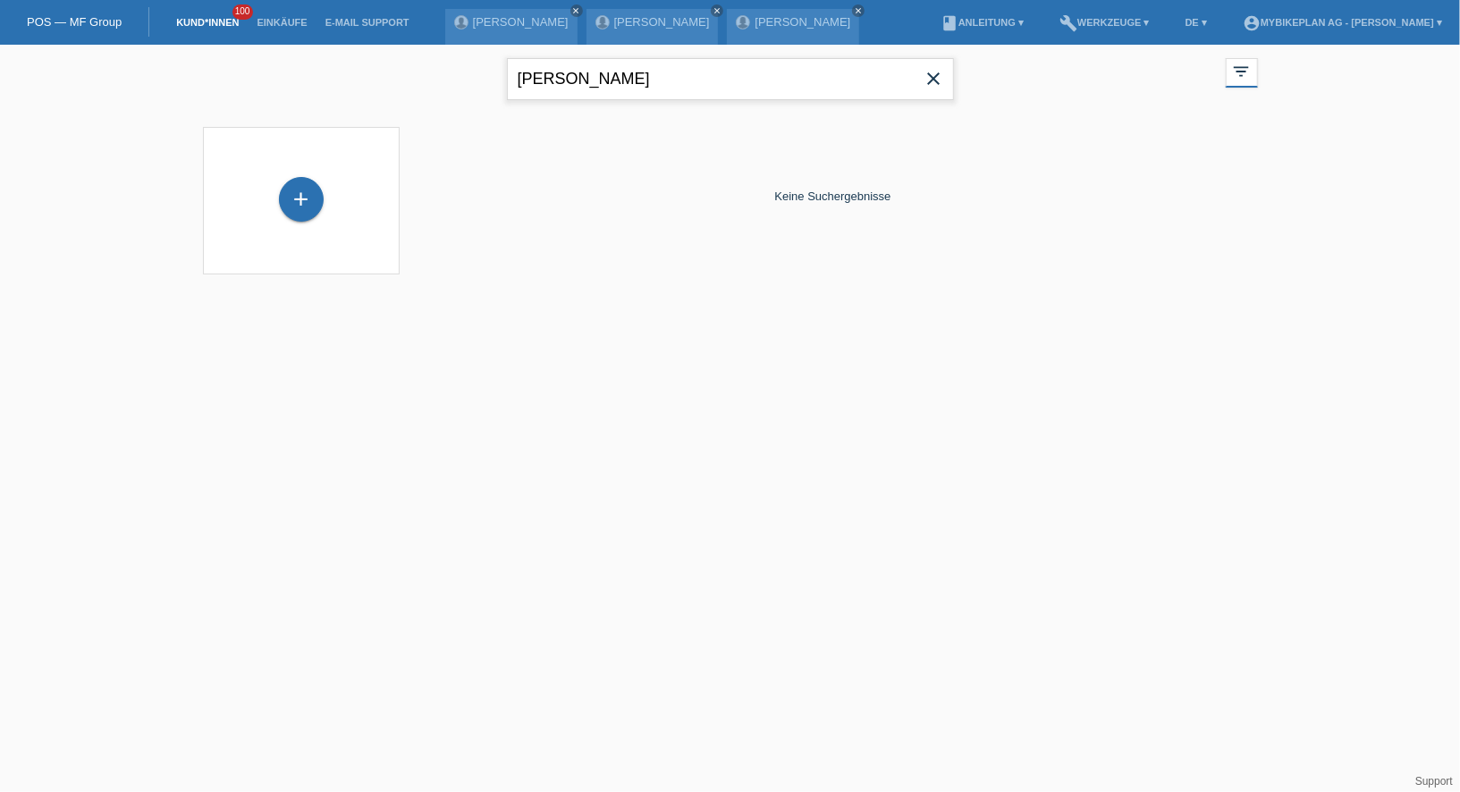
type input "FABRIZIO"
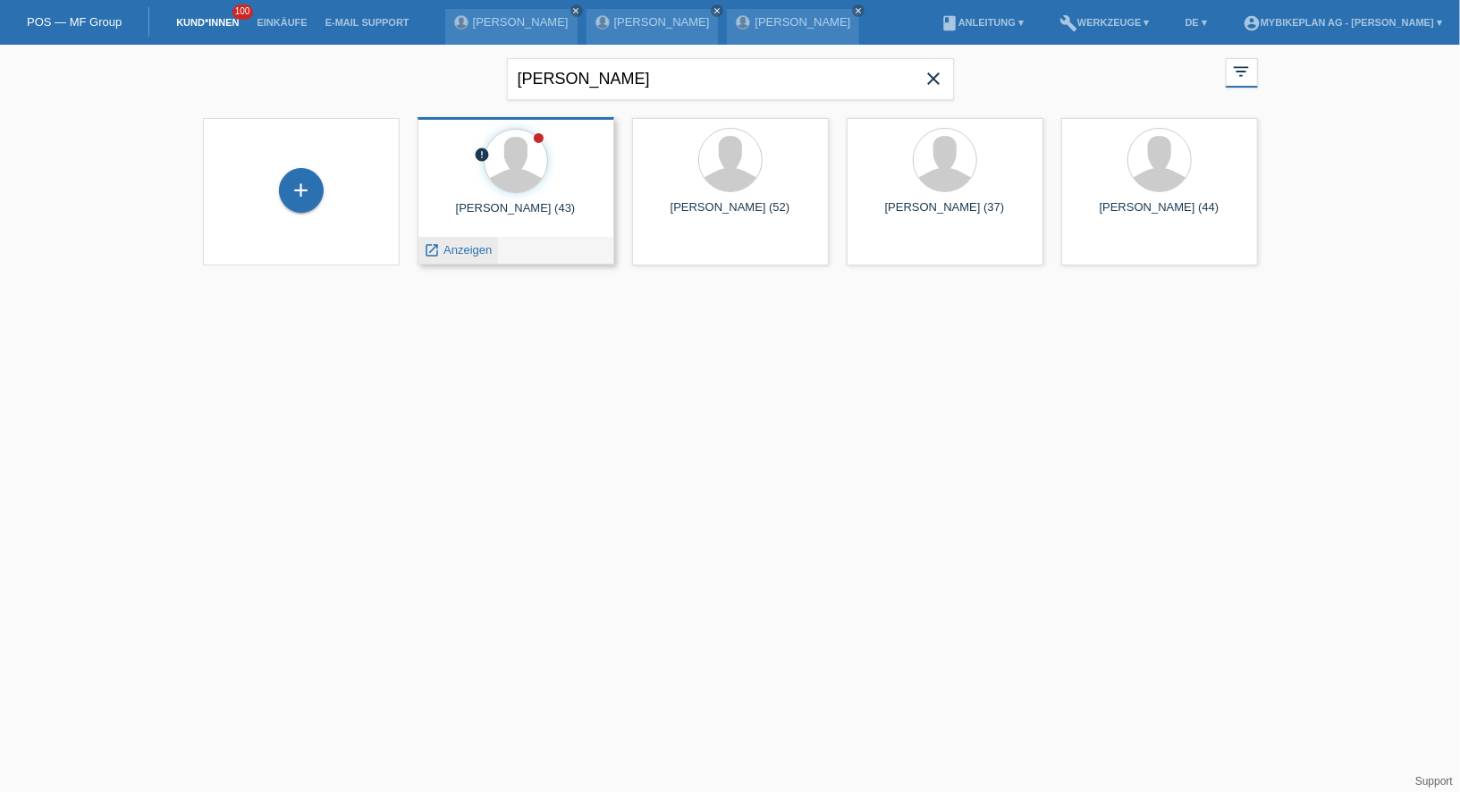
click at [442, 243] on link "launch Anzeigen" at bounding box center [459, 249] width 68 height 13
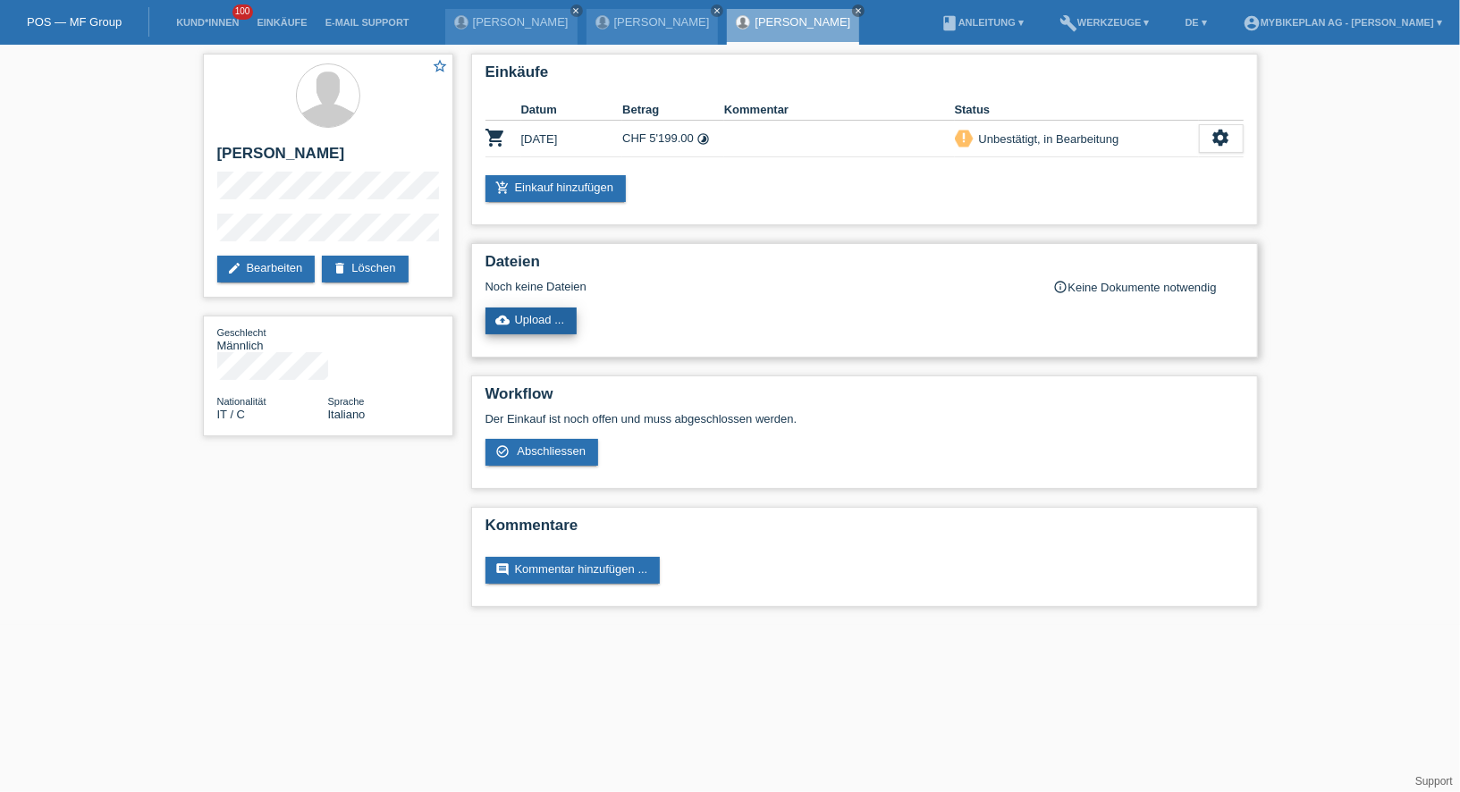
click at [528, 328] on link "cloud_upload Upload ..." at bounding box center [531, 320] width 92 height 27
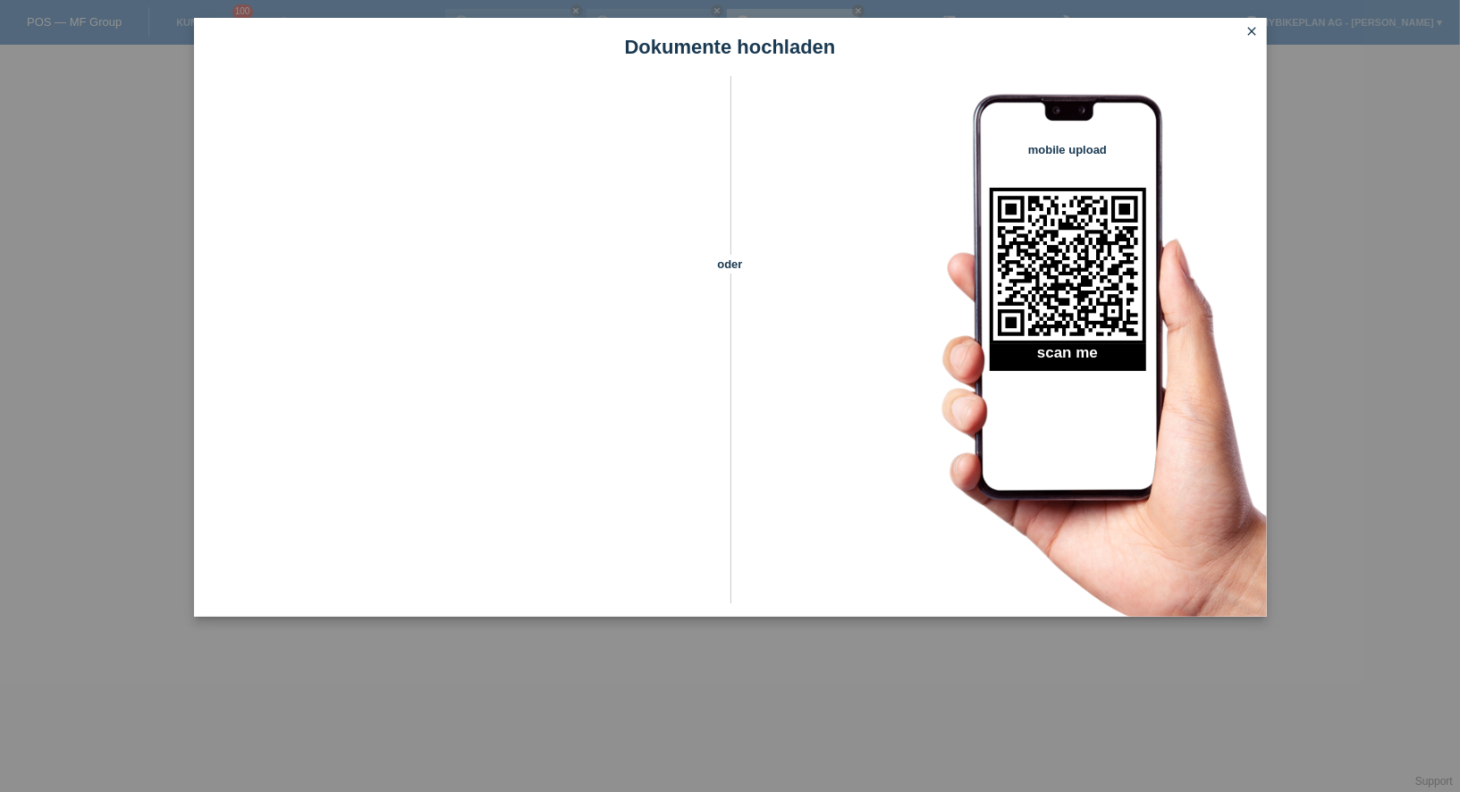
click at [1251, 29] on icon "close" at bounding box center [1252, 31] width 14 height 14
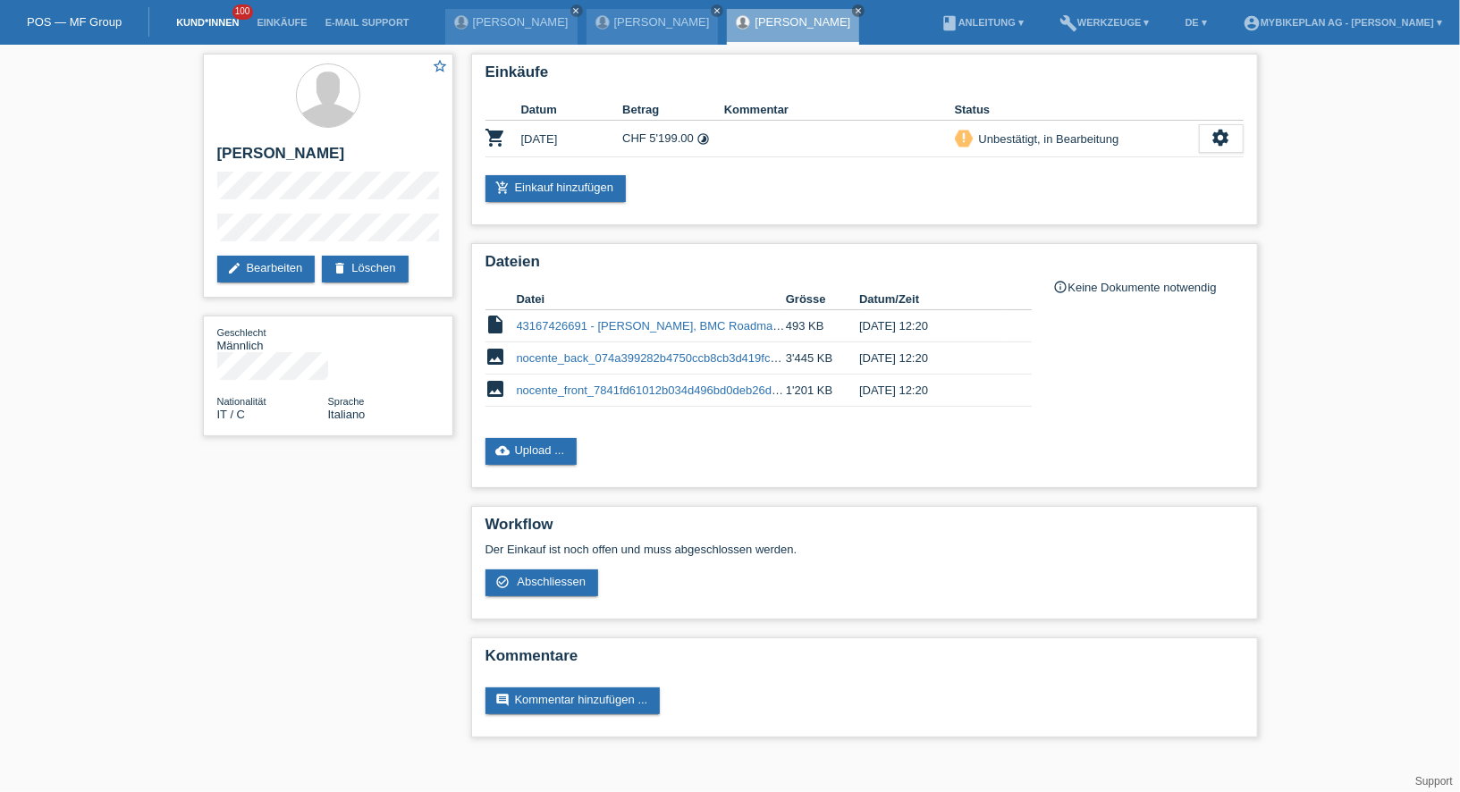
click at [214, 21] on link "Kund*innen" at bounding box center [207, 22] width 80 height 11
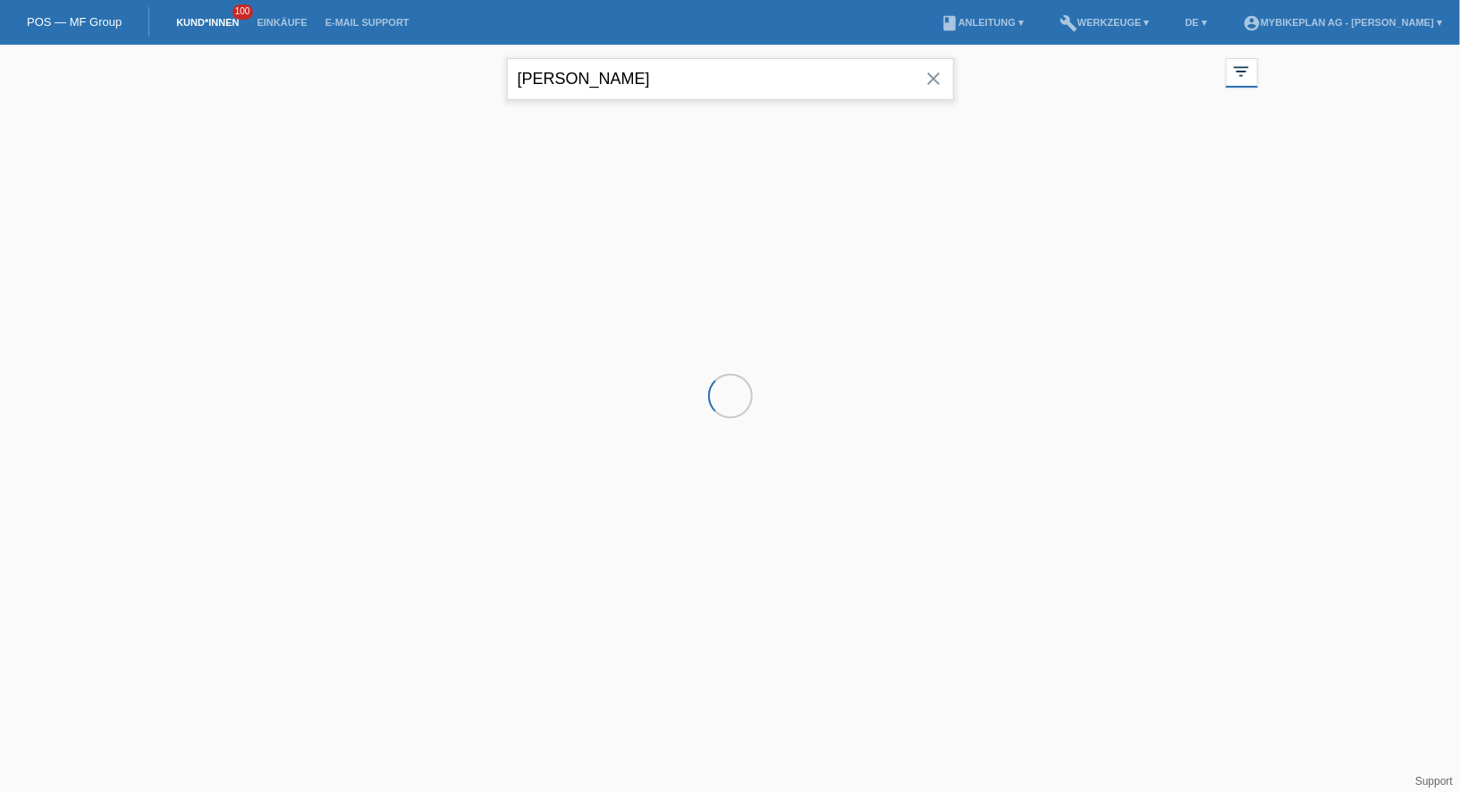
click at [582, 85] on input "[PERSON_NAME]" at bounding box center [730, 79] width 447 height 42
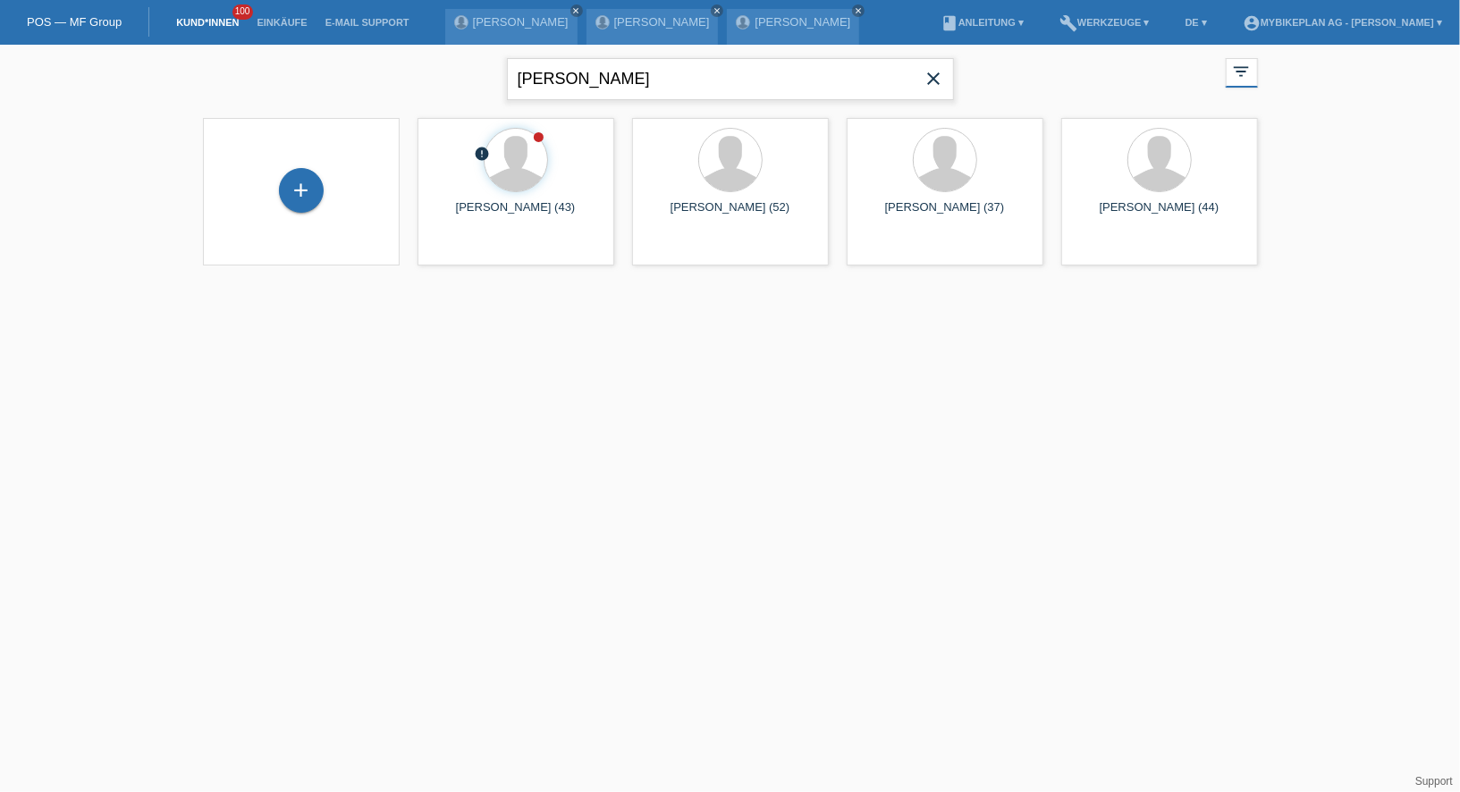
type input "[PERSON_NAME]"
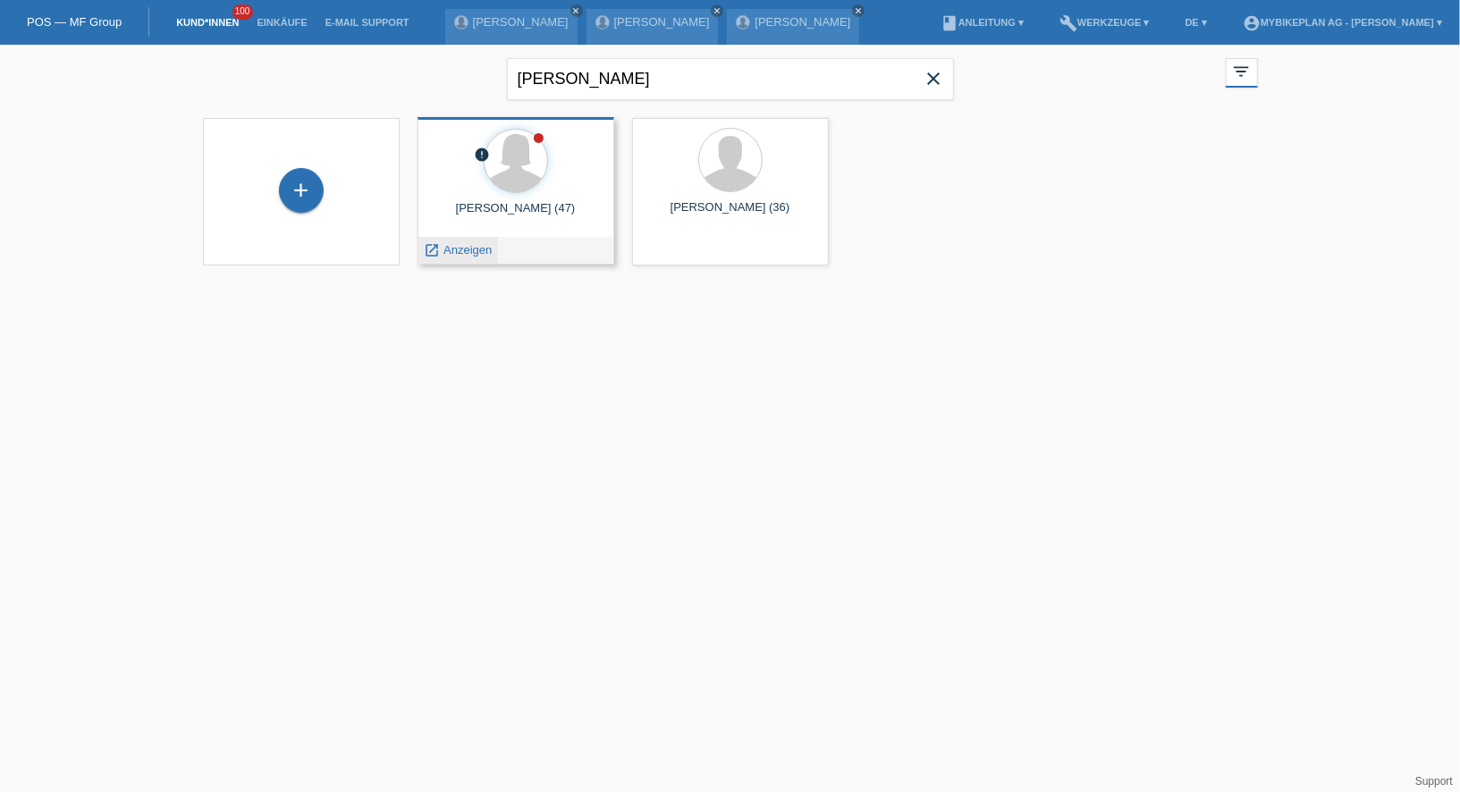
click at [443, 245] on span "Anzeigen" at bounding box center [467, 249] width 48 height 13
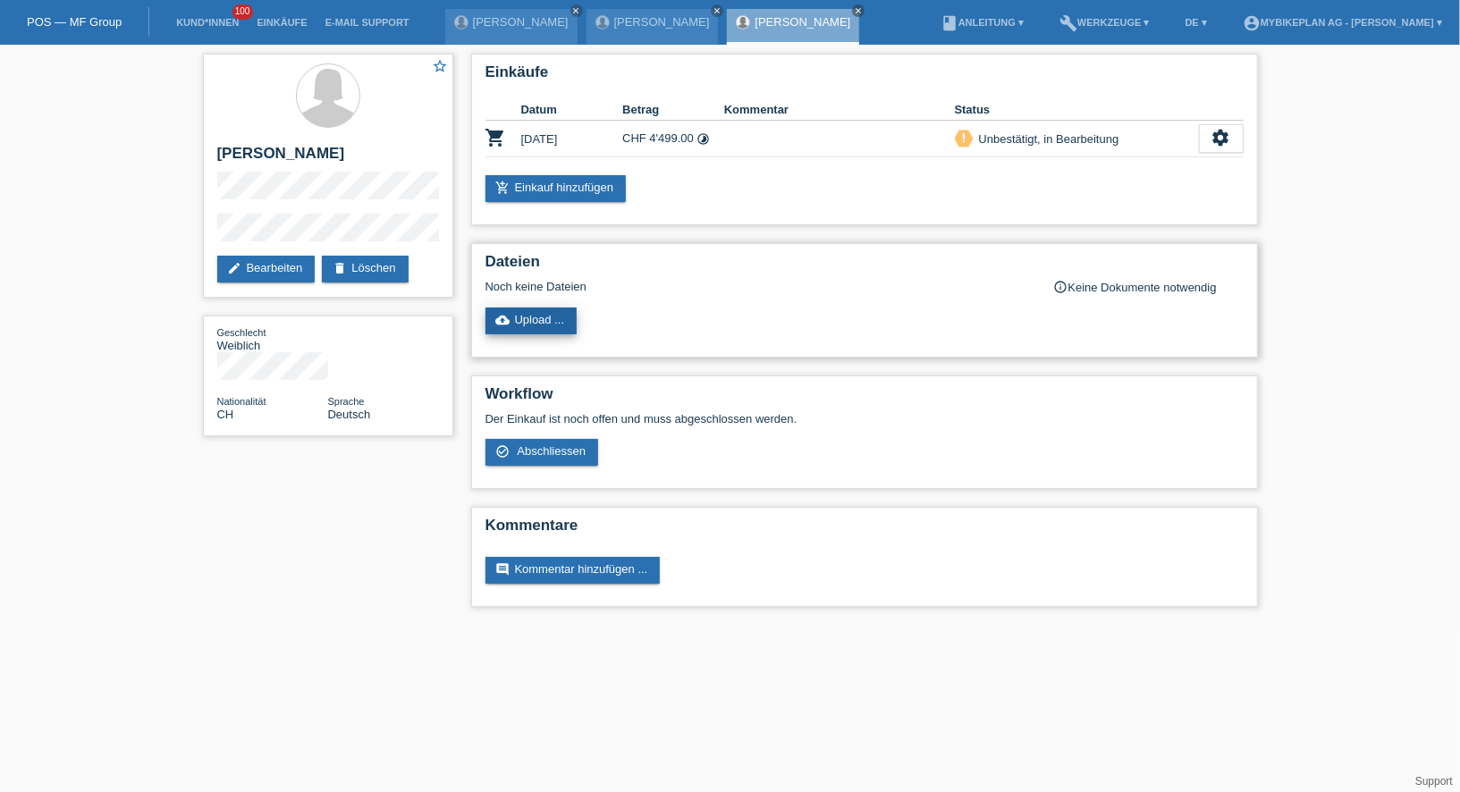
click at [529, 310] on link "cloud_upload Upload ..." at bounding box center [531, 320] width 92 height 27
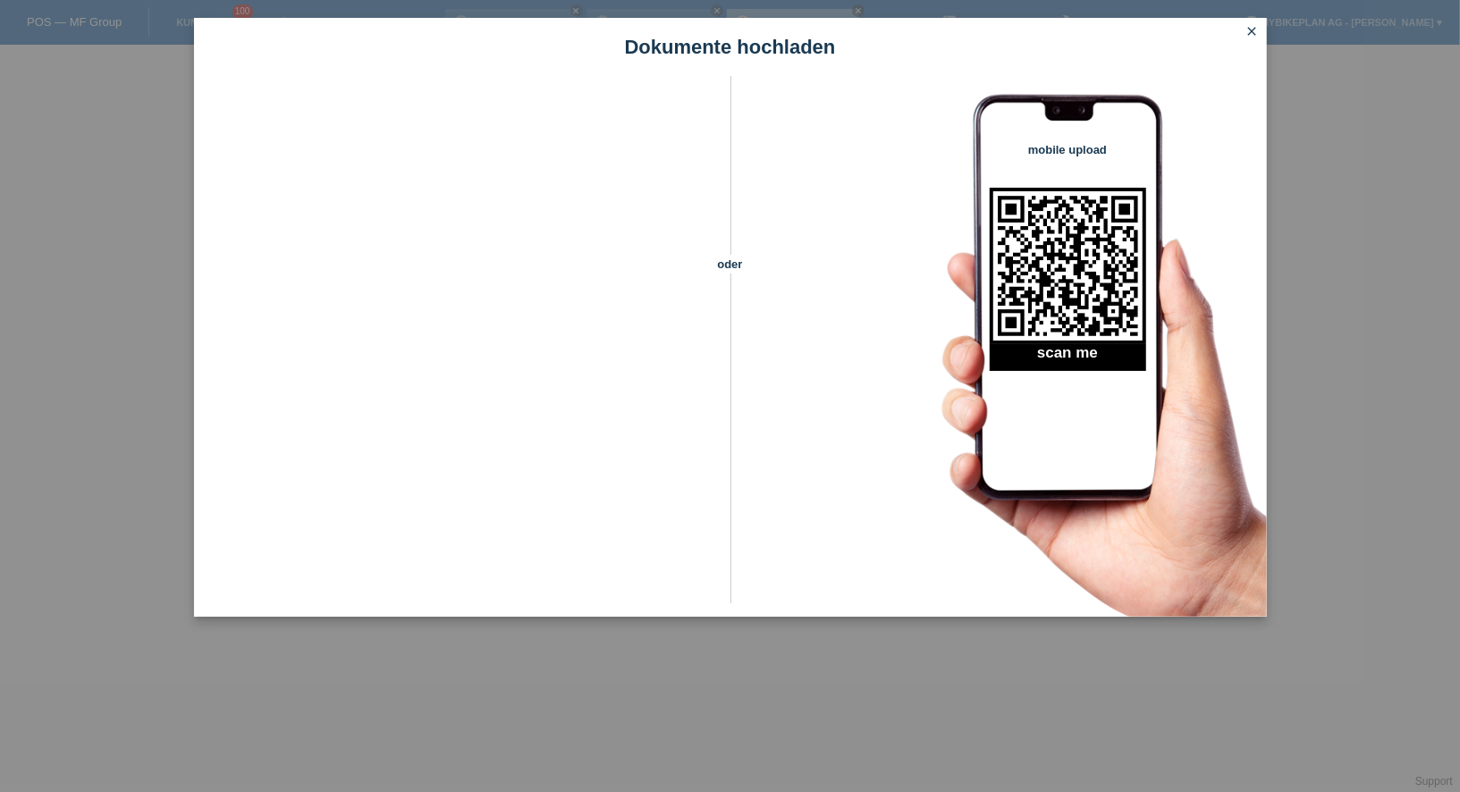
click at [1255, 40] on link "close" at bounding box center [1252, 32] width 23 height 21
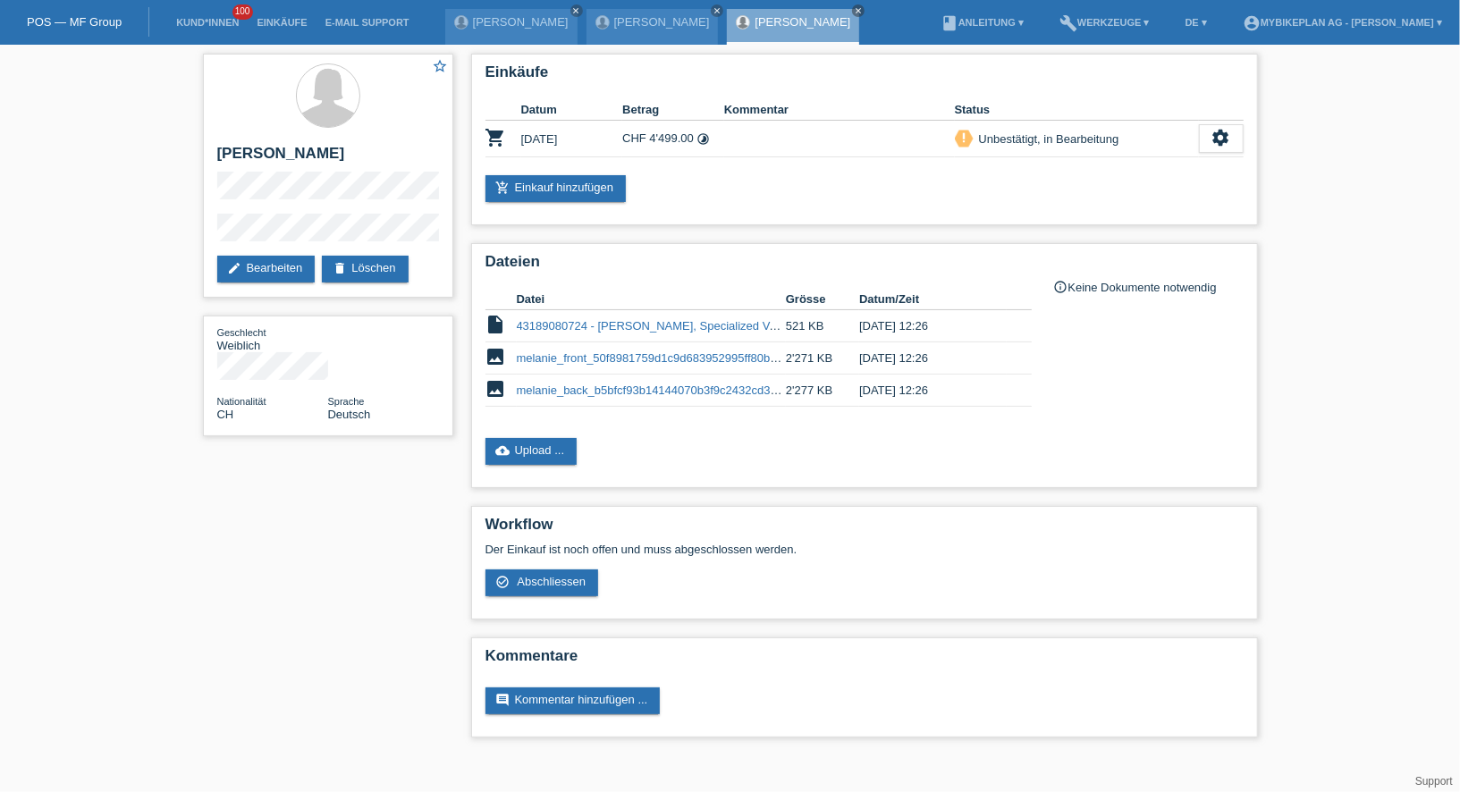
click at [88, 20] on link "POS — MF Group" at bounding box center [74, 21] width 95 height 13
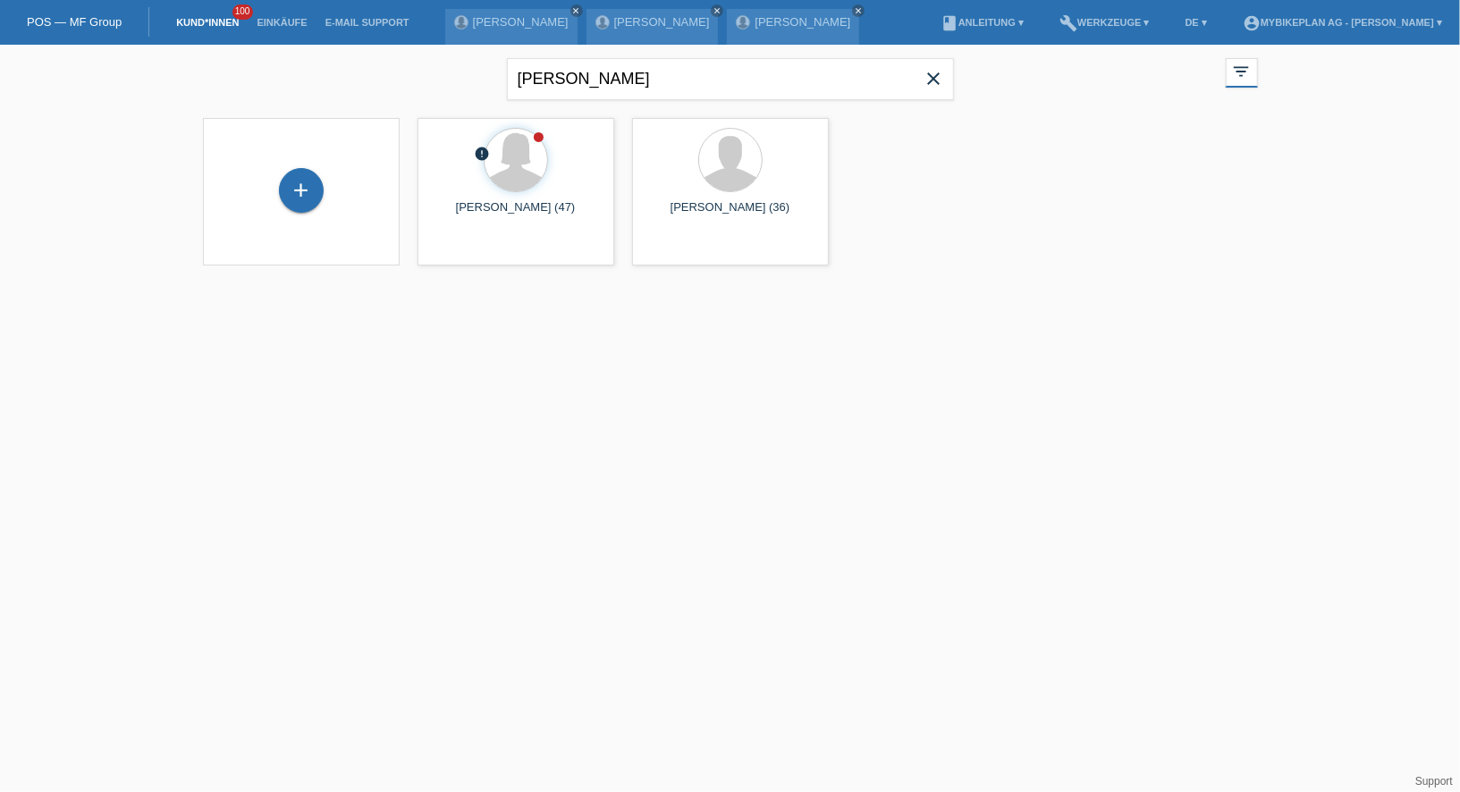
click at [934, 86] on icon "close" at bounding box center [933, 78] width 21 height 21
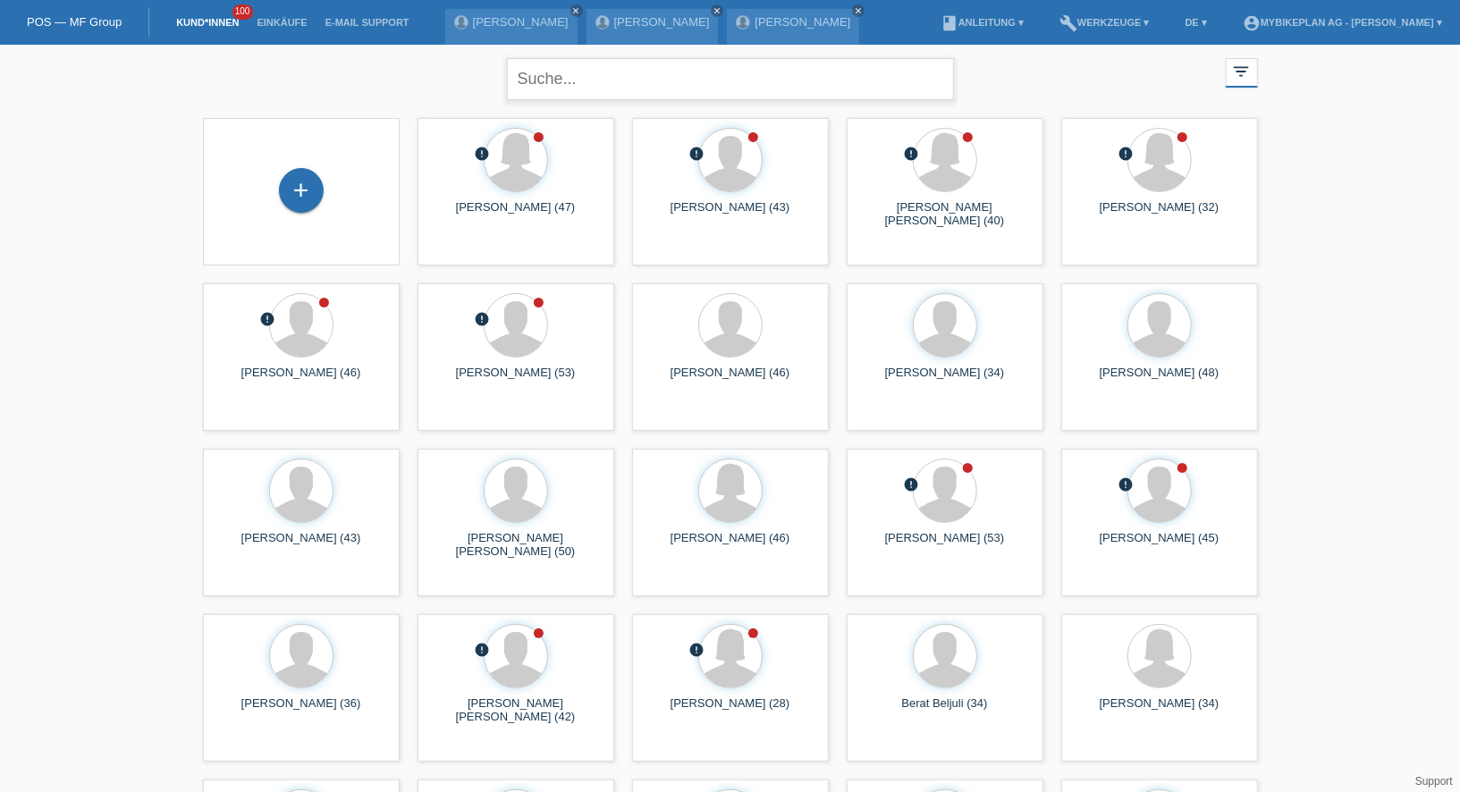
click at [639, 86] on input "text" at bounding box center [730, 79] width 447 height 42
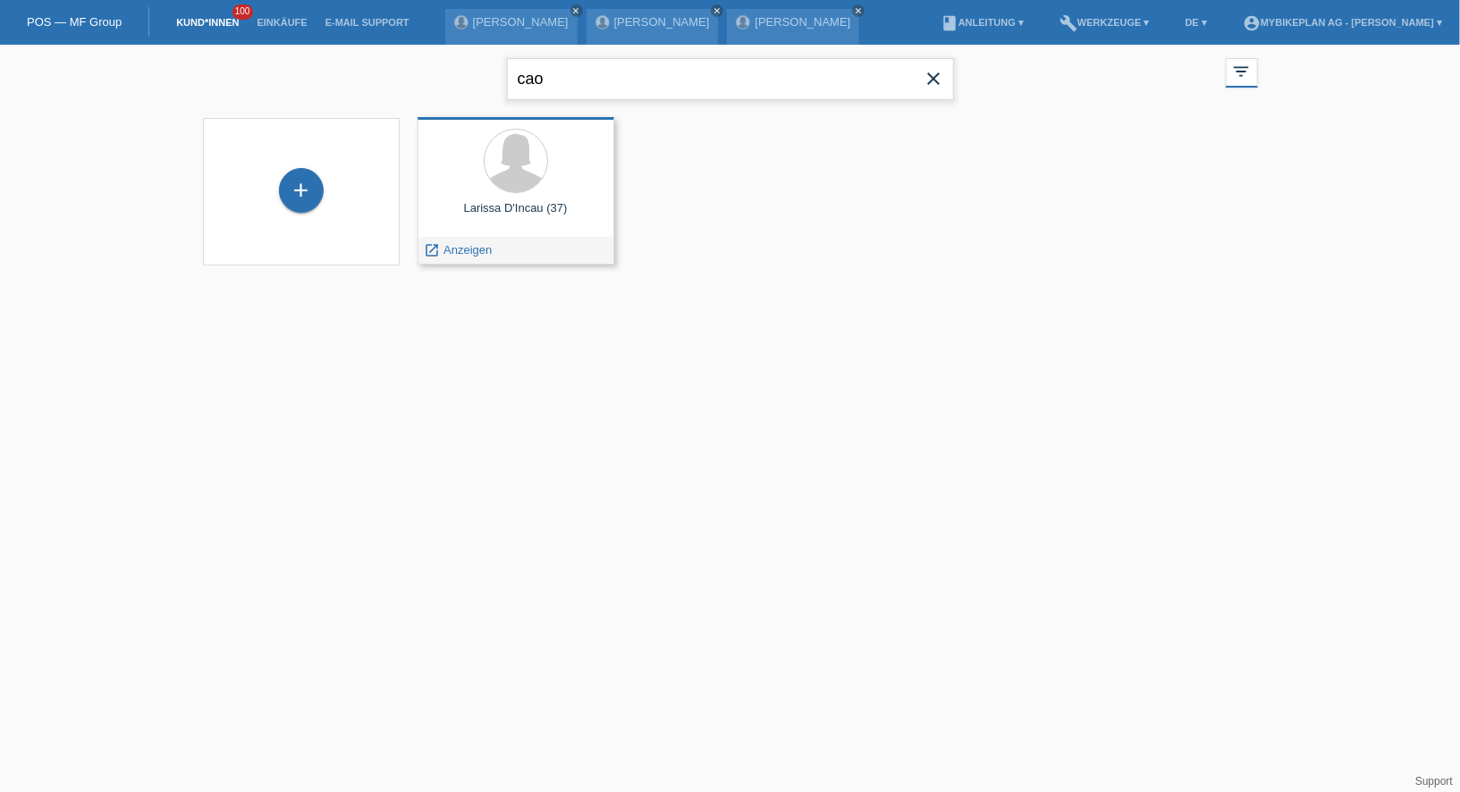
type input "cao"
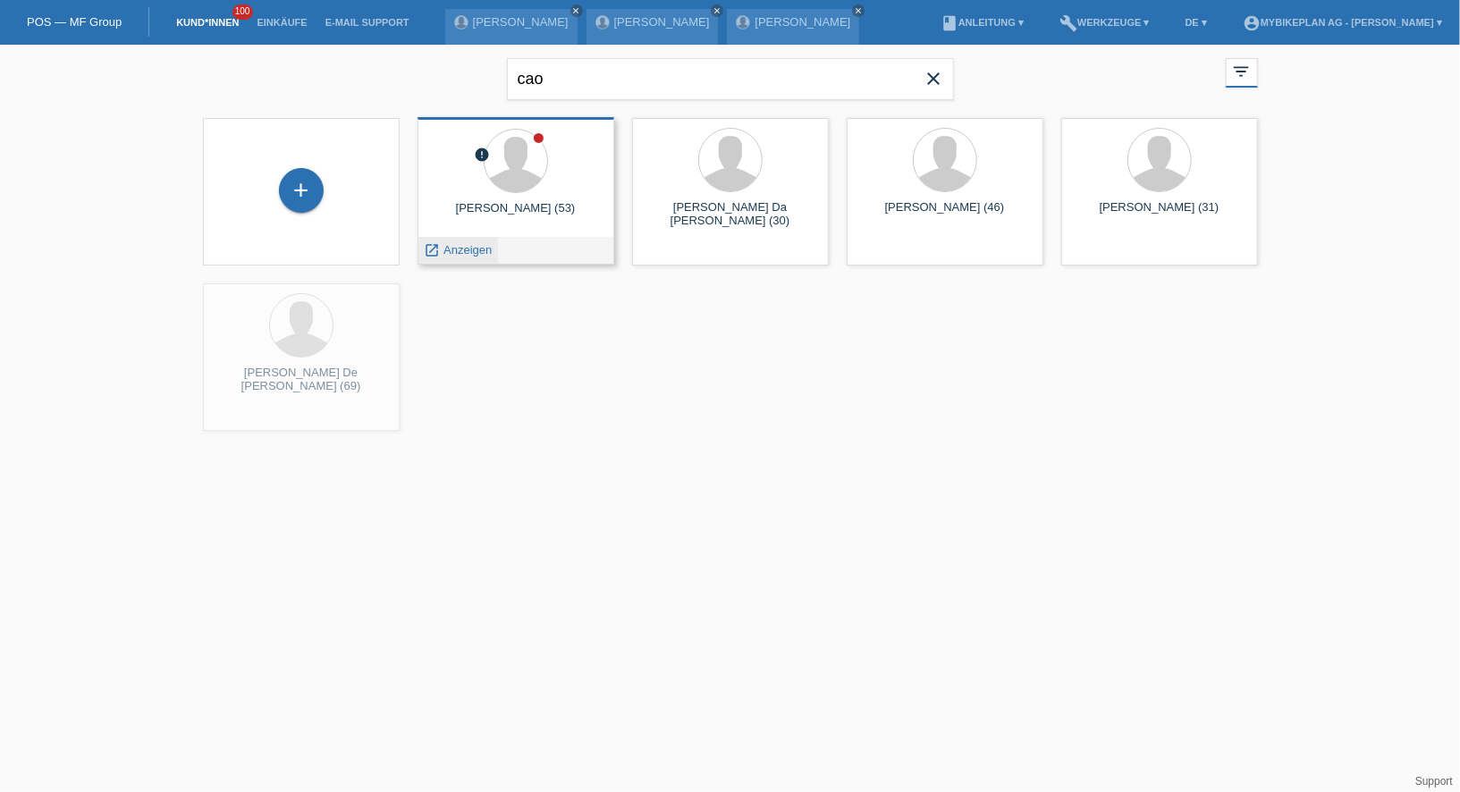
click at [461, 260] on div "launch Anzeigen" at bounding box center [458, 250] width 80 height 27
click at [459, 253] on span "Anzeigen" at bounding box center [467, 249] width 48 height 13
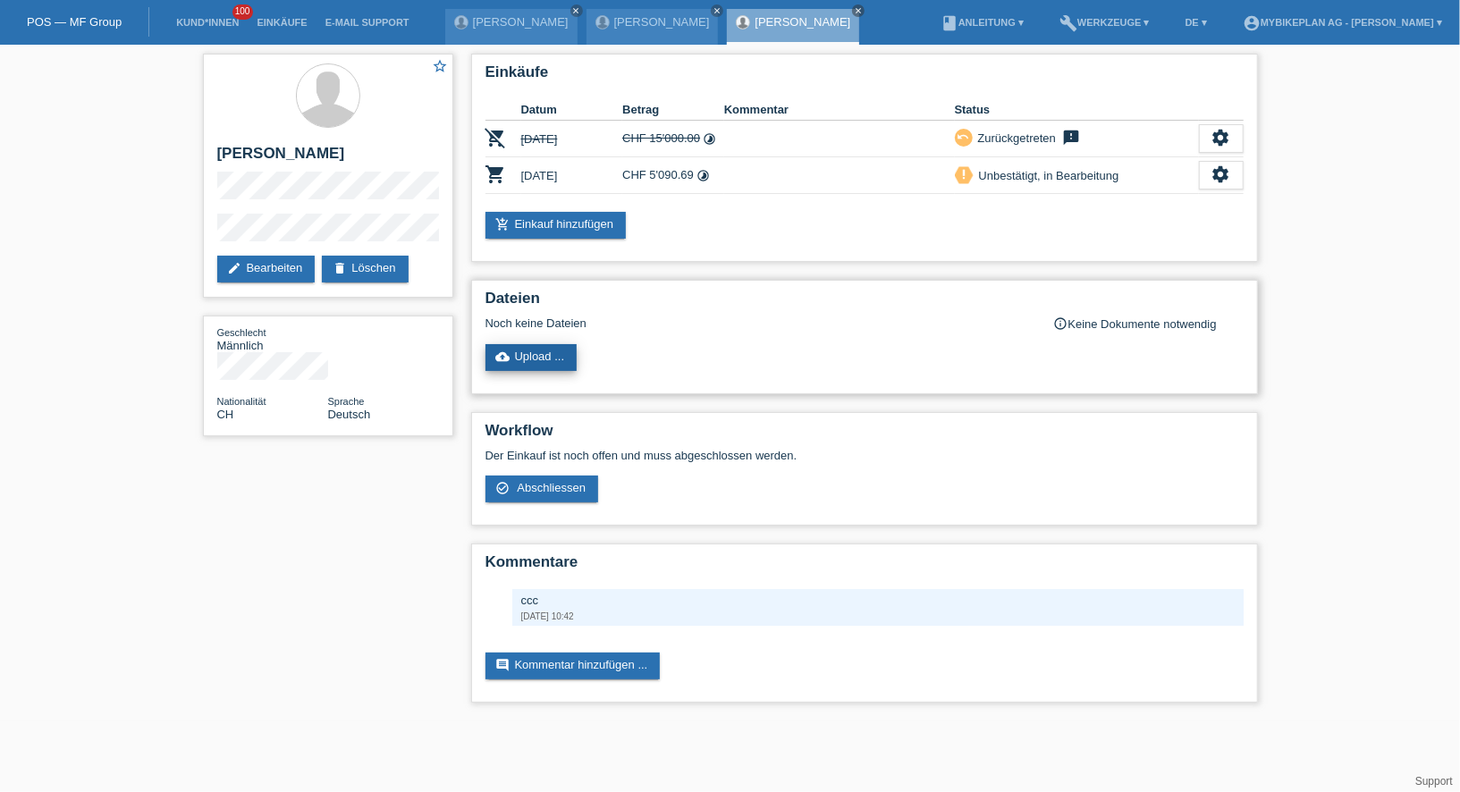
click at [558, 345] on link "cloud_upload Upload ..." at bounding box center [531, 357] width 92 height 27
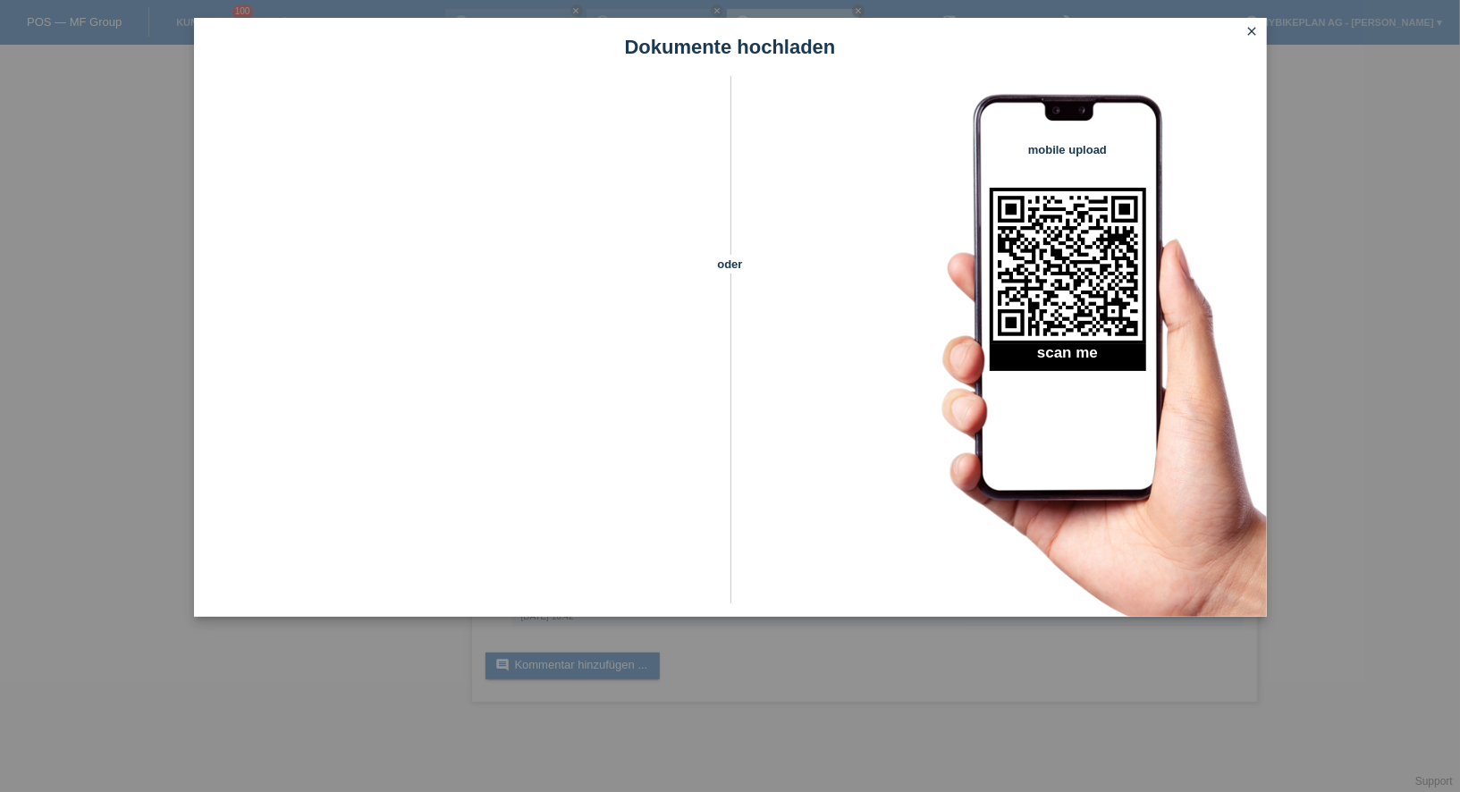
click at [1252, 27] on icon "close" at bounding box center [1252, 31] width 14 height 14
